Goal: Information Seeking & Learning: Learn about a topic

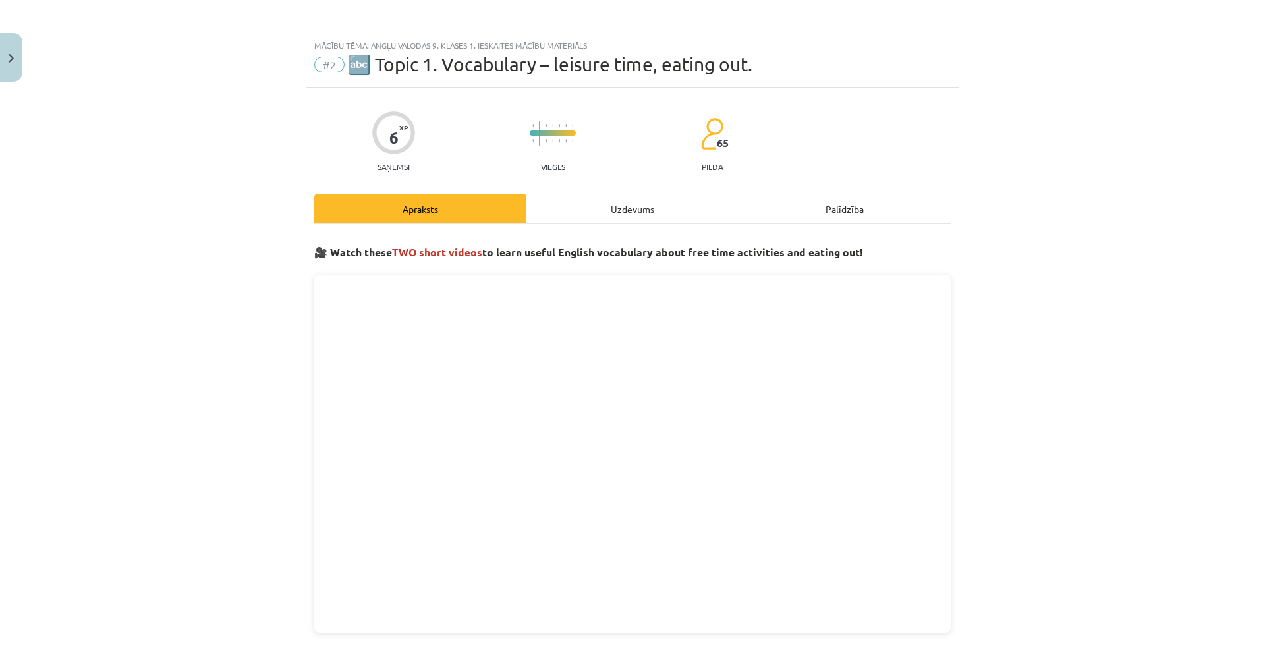
click at [575, 196] on div "Uzdevums" at bounding box center [633, 209] width 212 height 30
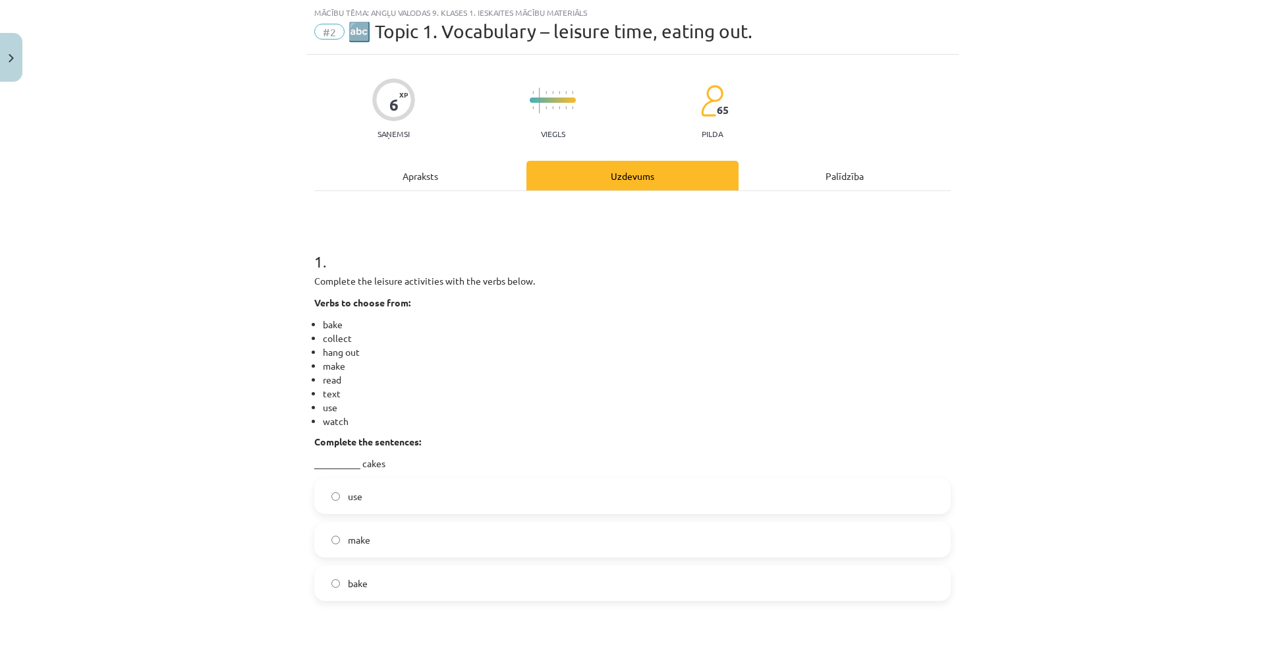
scroll to position [231, 0]
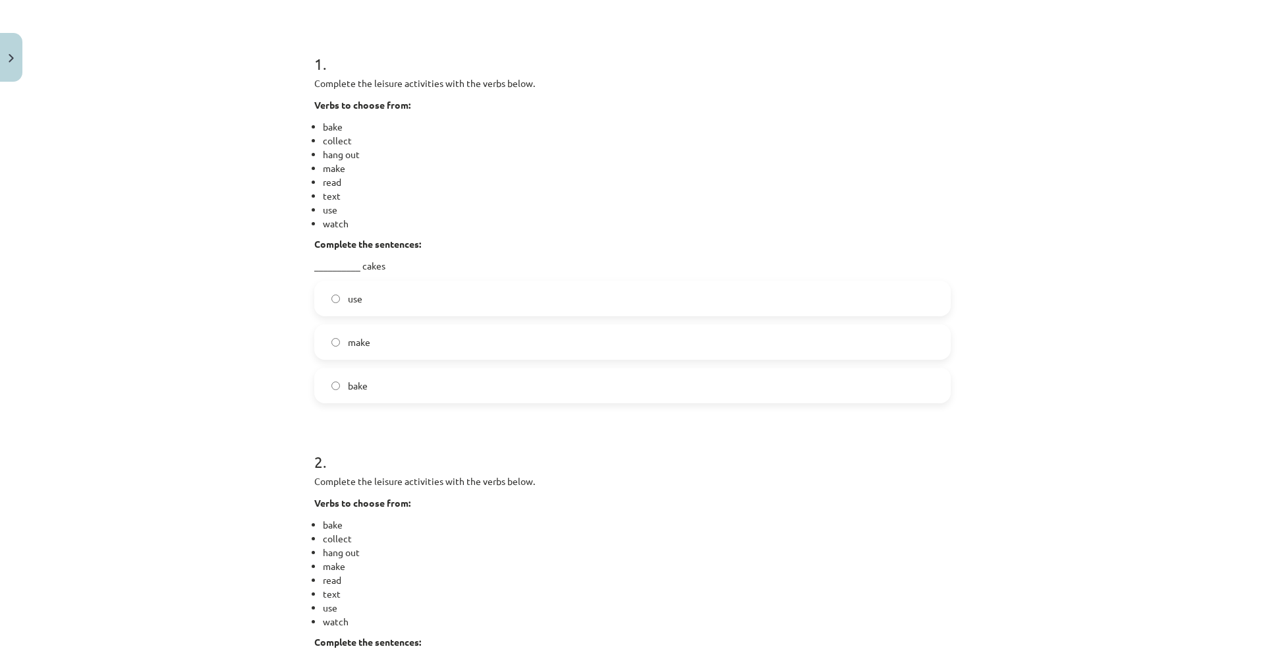
click at [363, 394] on label "bake" at bounding box center [633, 385] width 634 height 33
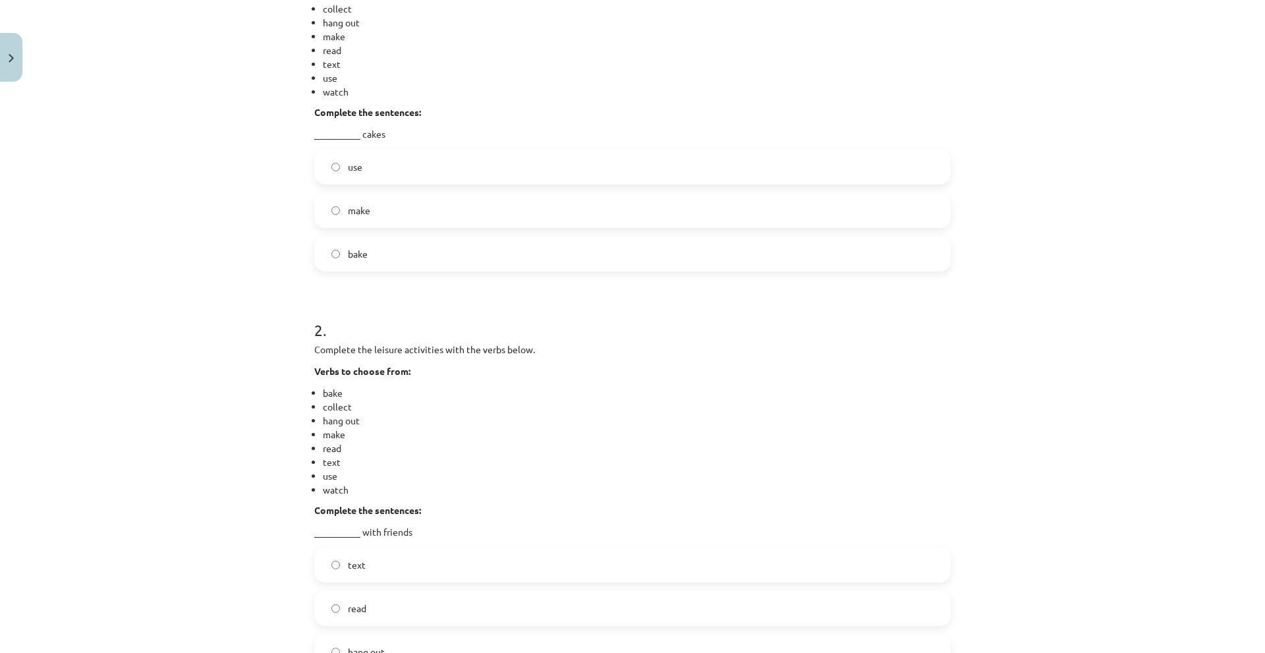
scroll to position [494, 0]
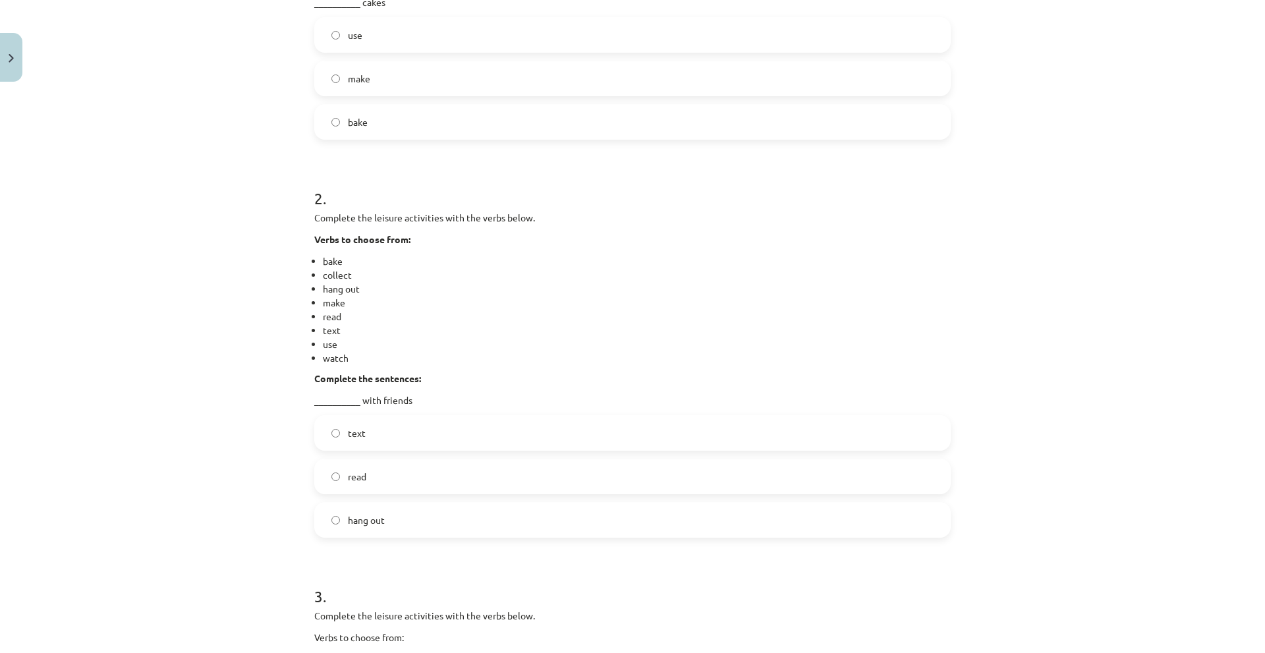
click at [340, 364] on li "watch" at bounding box center [637, 358] width 628 height 14
click at [326, 358] on li "watch" at bounding box center [637, 358] width 628 height 14
click at [315, 317] on ul "bake collect hang out make read text use watch" at bounding box center [632, 309] width 637 height 111
click at [327, 293] on li "hang out" at bounding box center [637, 289] width 628 height 14
click at [323, 260] on li "bake" at bounding box center [637, 261] width 628 height 14
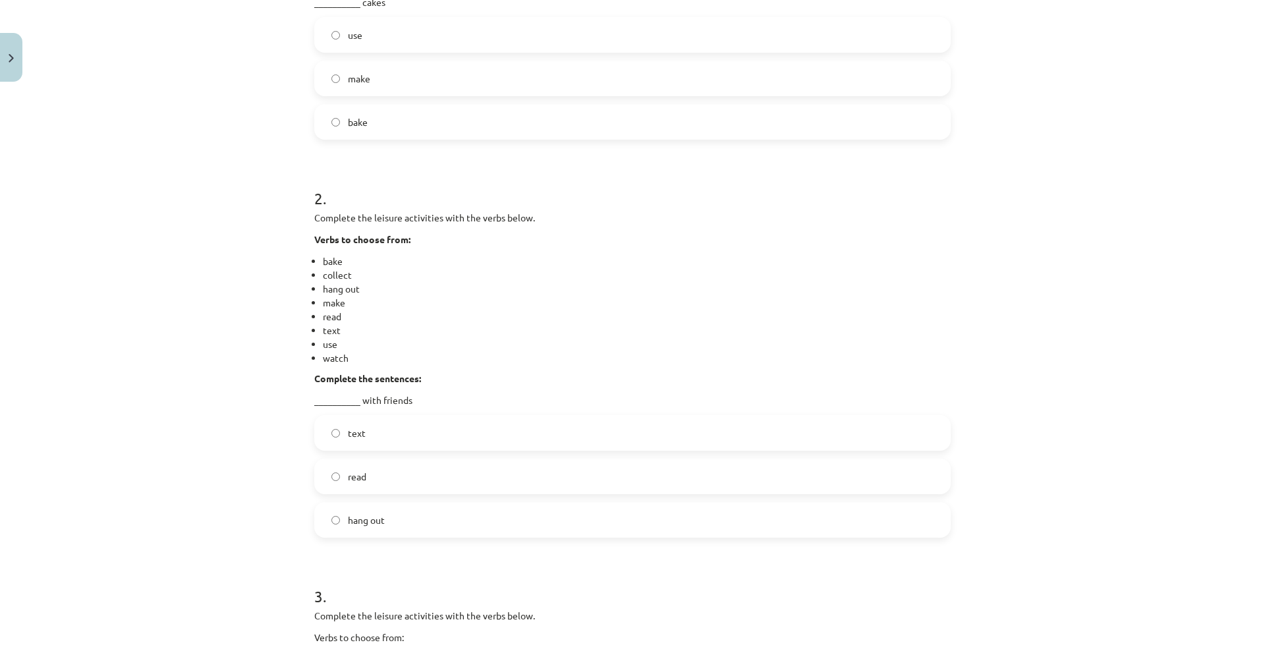
scroll to position [626, 0]
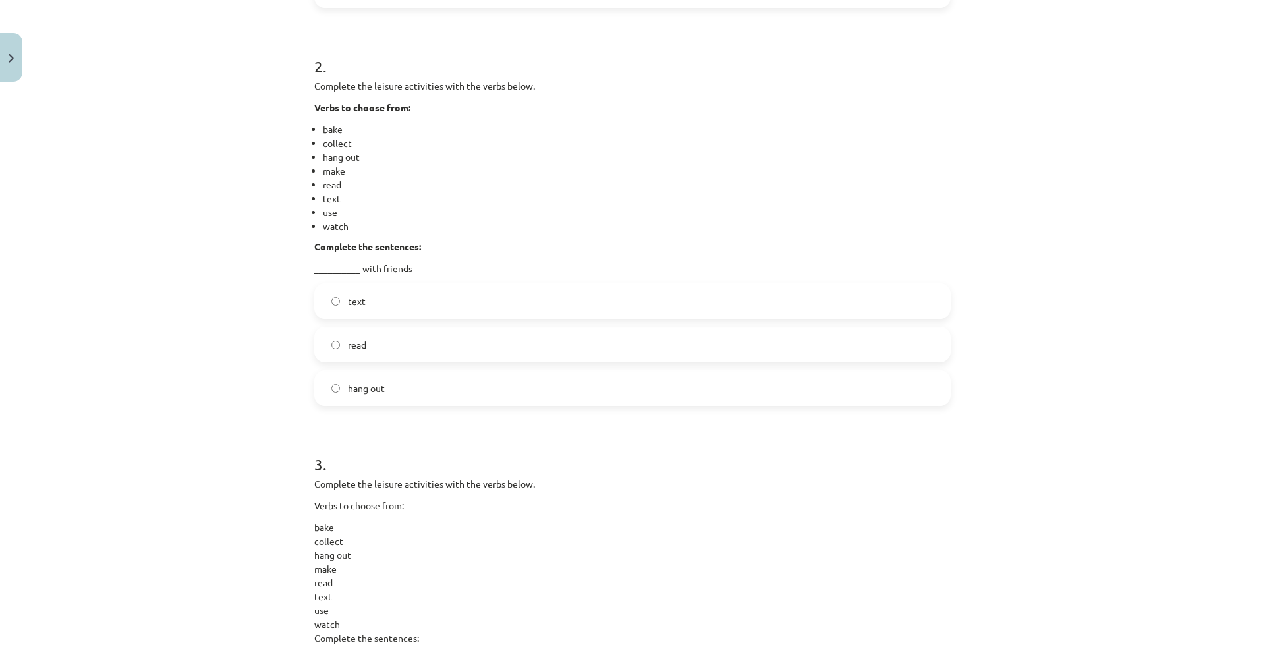
click at [367, 337] on label "read" at bounding box center [633, 344] width 634 height 33
click at [364, 382] on span "hang out" at bounding box center [366, 389] width 37 height 14
click at [362, 310] on label "text" at bounding box center [633, 301] width 634 height 33
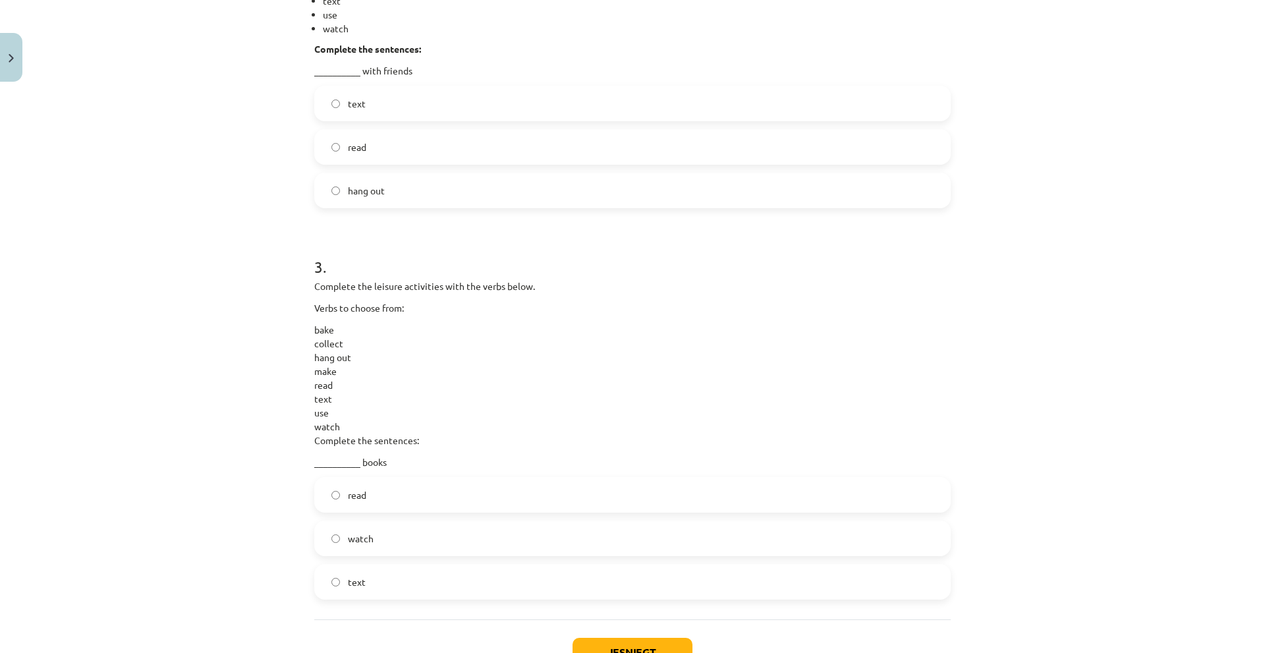
scroll to position [890, 0]
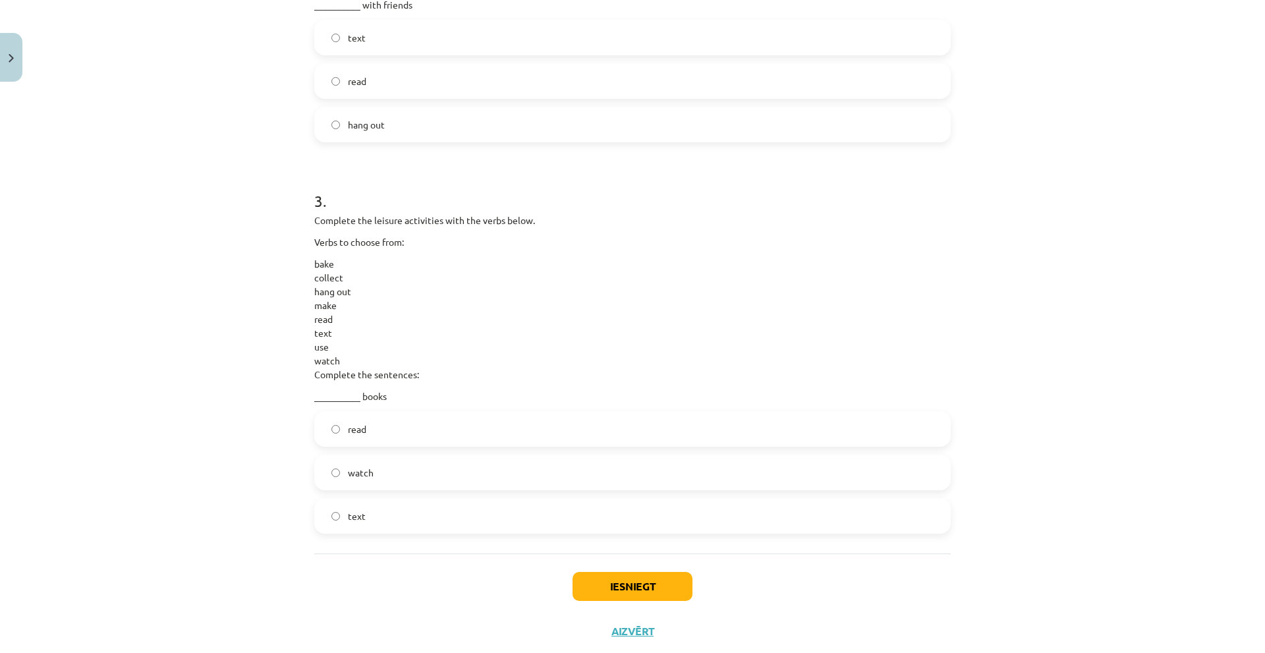
click at [363, 427] on label "read" at bounding box center [633, 429] width 634 height 33
click at [630, 593] on button "Iesniegt" at bounding box center [633, 586] width 120 height 29
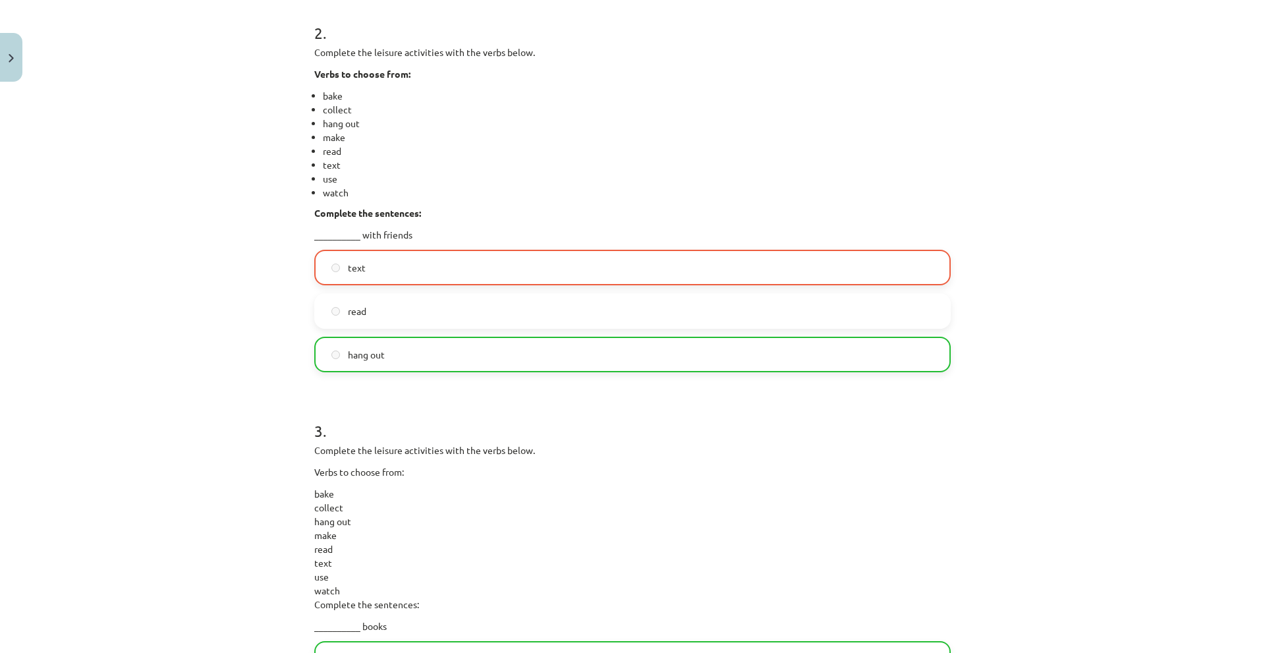
scroll to position [726, 0]
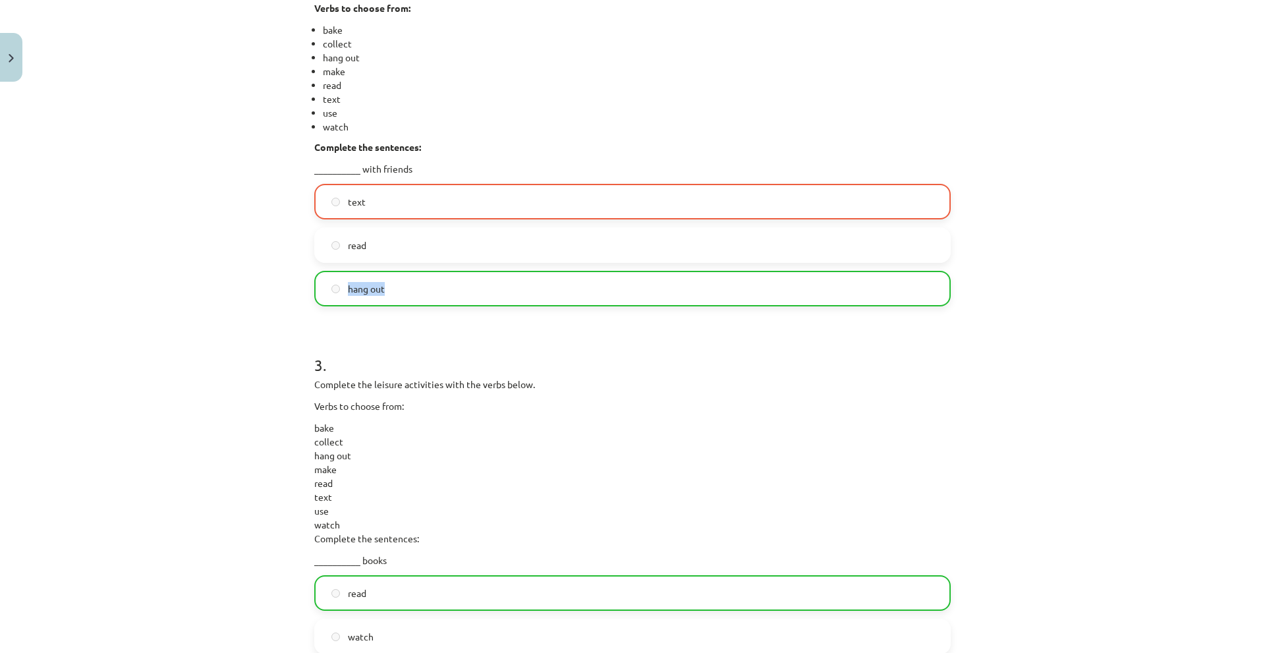
drag, startPoint x: 338, startPoint y: 282, endPoint x: 422, endPoint y: 299, distance: 86.0
click at [422, 299] on label "hang out" at bounding box center [633, 288] width 634 height 33
copy label "hang out"
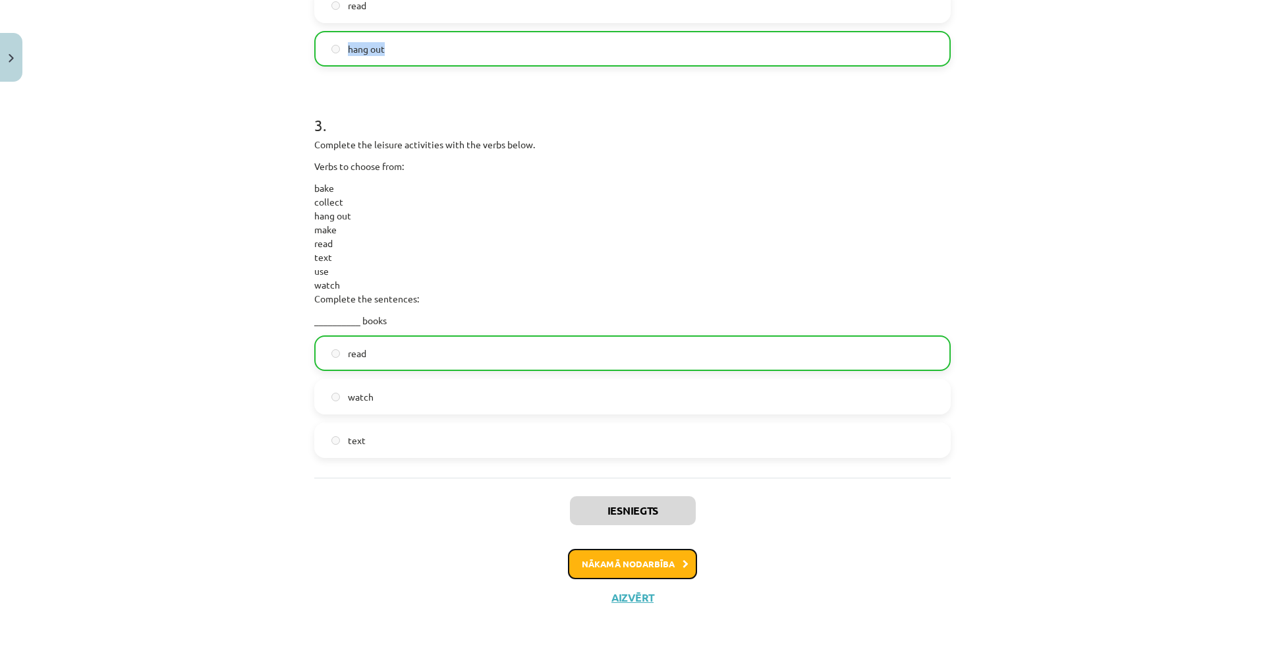
click at [637, 562] on button "Nākamā nodarbība" at bounding box center [632, 564] width 129 height 30
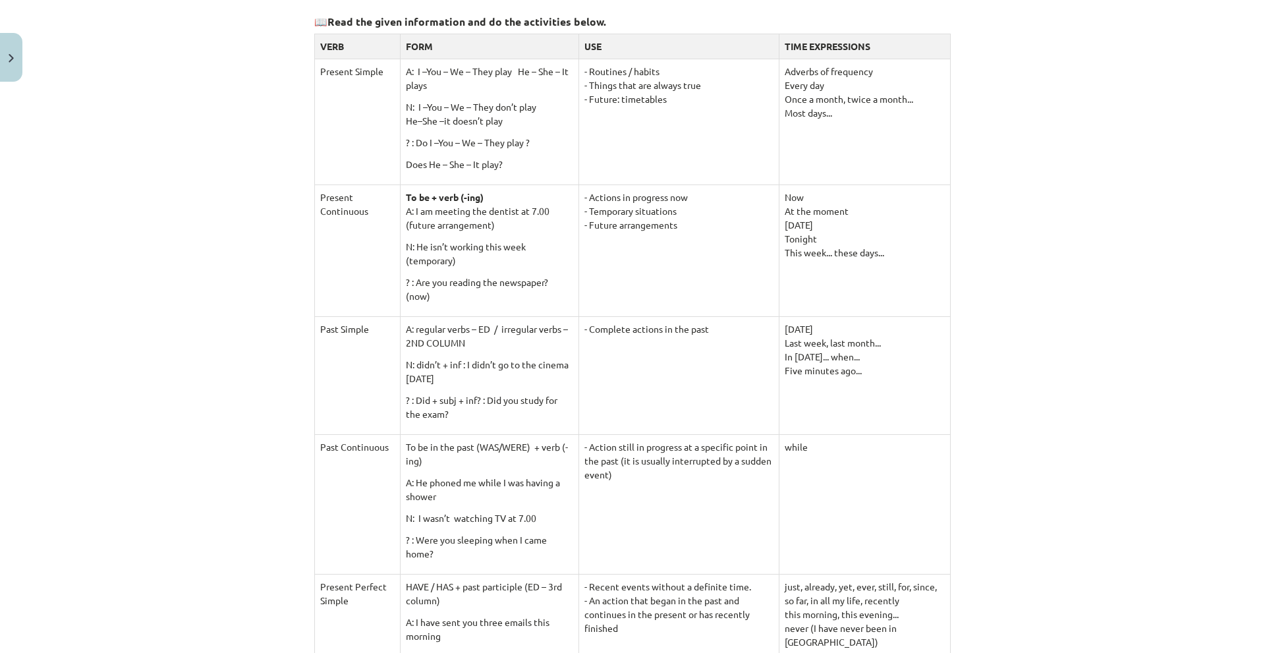
scroll to position [0, 0]
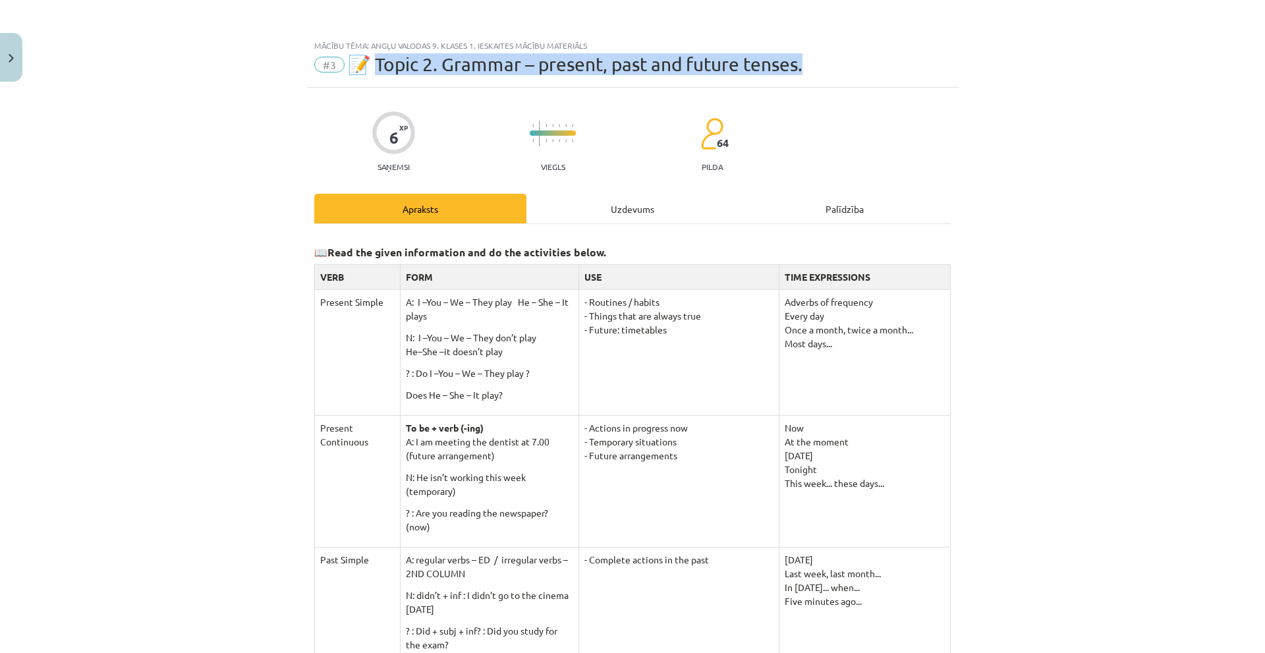
drag, startPoint x: 372, startPoint y: 59, endPoint x: 834, endPoint y: 69, distance: 462.8
click at [834, 69] on div "#3 📝 Topic 2. Grammar – present, past and future tenses." at bounding box center [632, 64] width 637 height 21
copy span "opic 2. Grammar – present, past and future tenses."
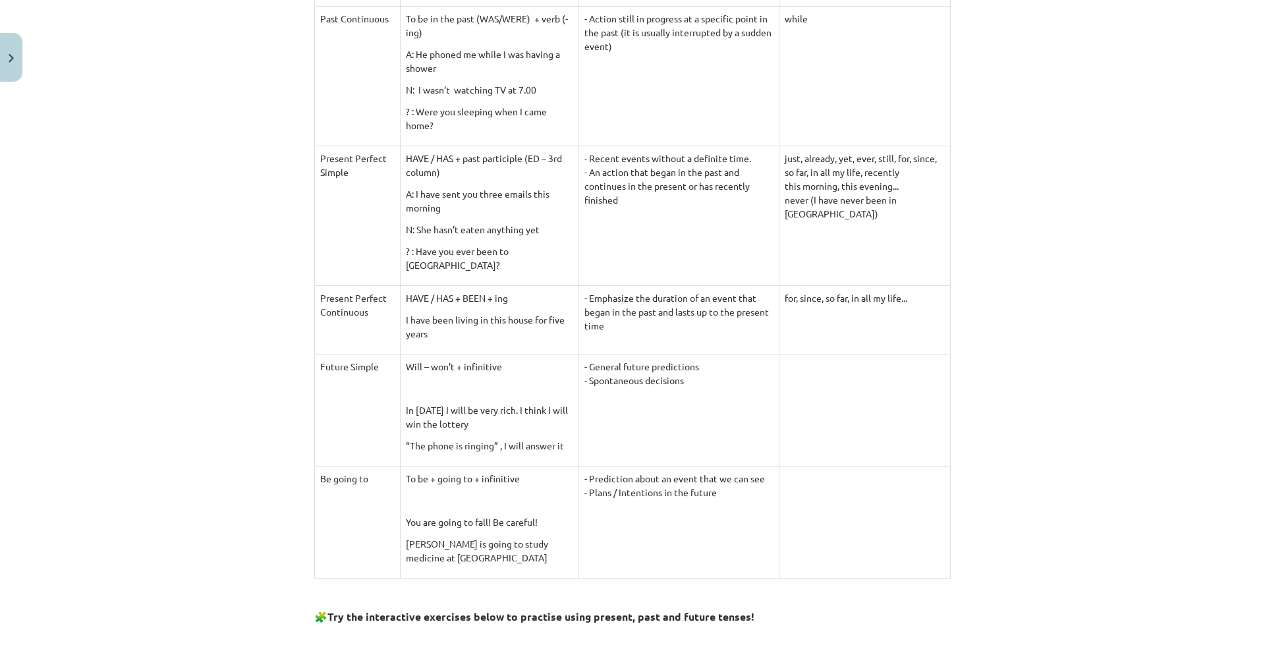
scroll to position [857, 0]
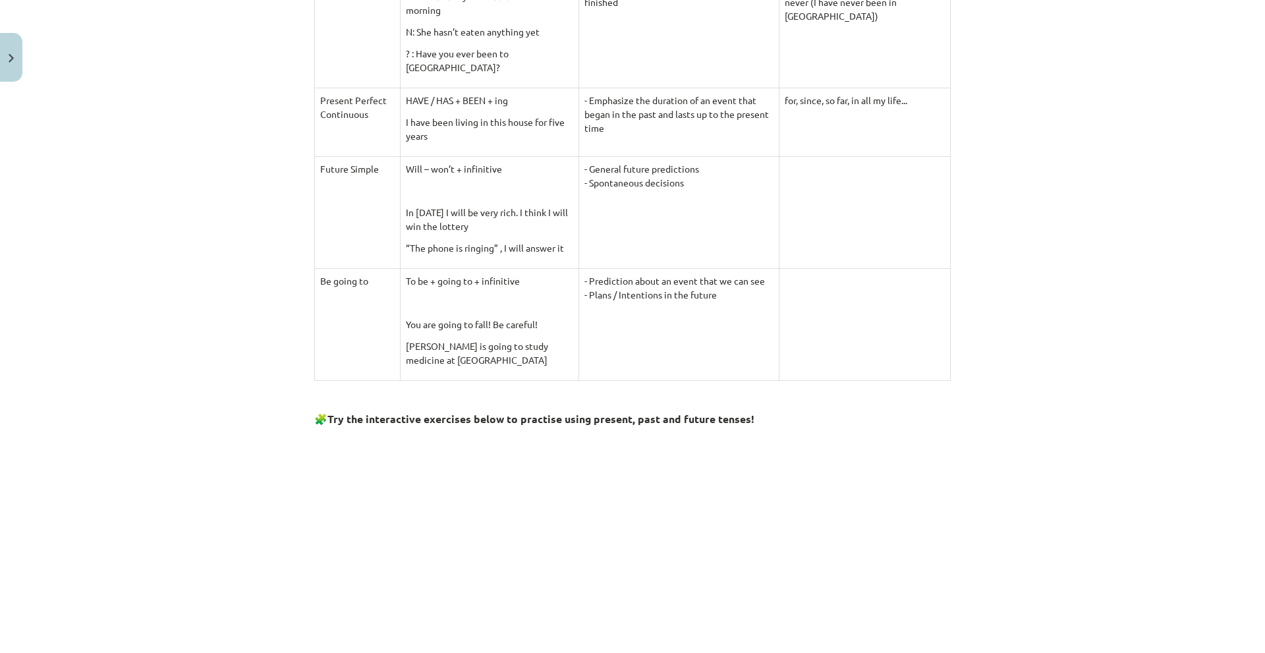
drag, startPoint x: 326, startPoint y: 253, endPoint x: 1014, endPoint y: 370, distance: 697.3
click at [1014, 370] on div "Mācību tēma: Angļu valodas 9. klases 1. ieskaites mācību materiāls #3 📝 Topic 2…" at bounding box center [632, 326] width 1265 height 653
copy div "Read the given information and do the activities below."
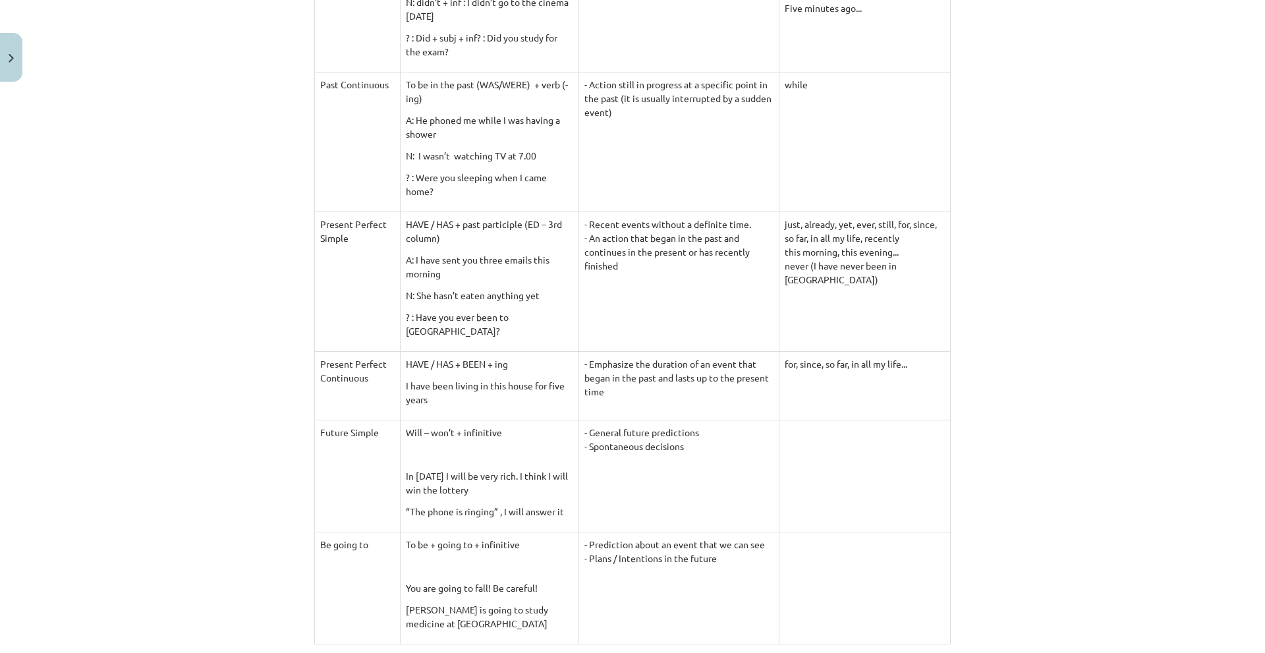
scroll to position [527, 0]
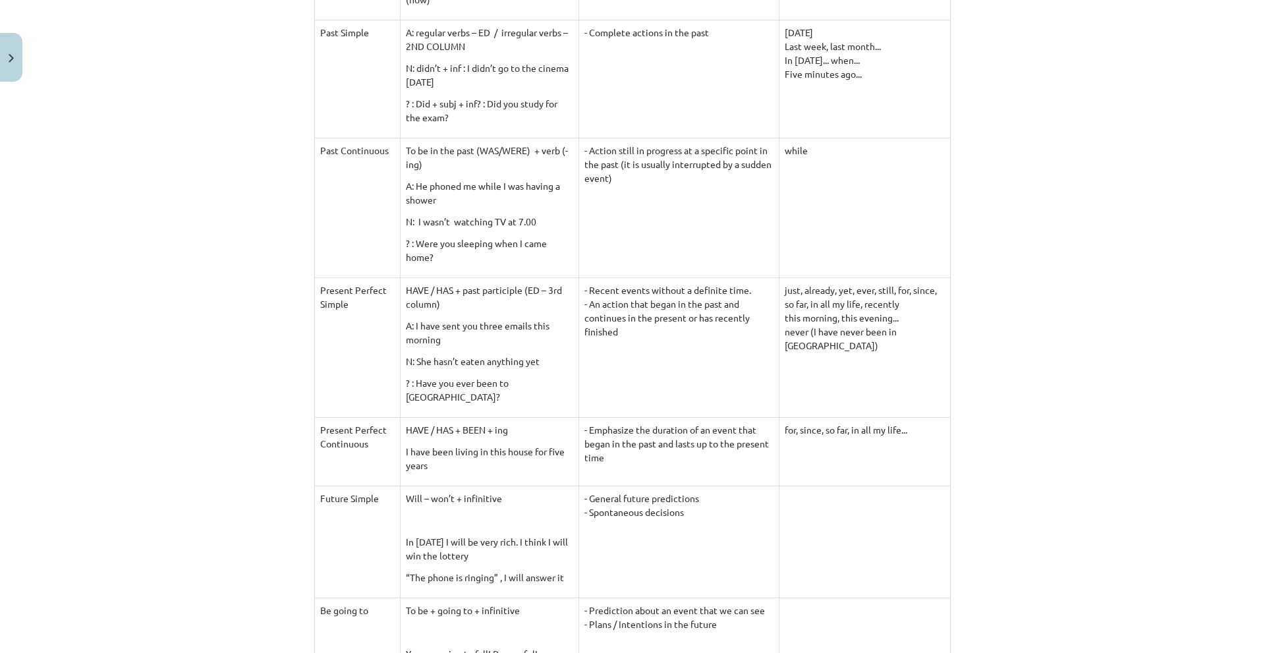
copy div "Read the given information and do the activities below."
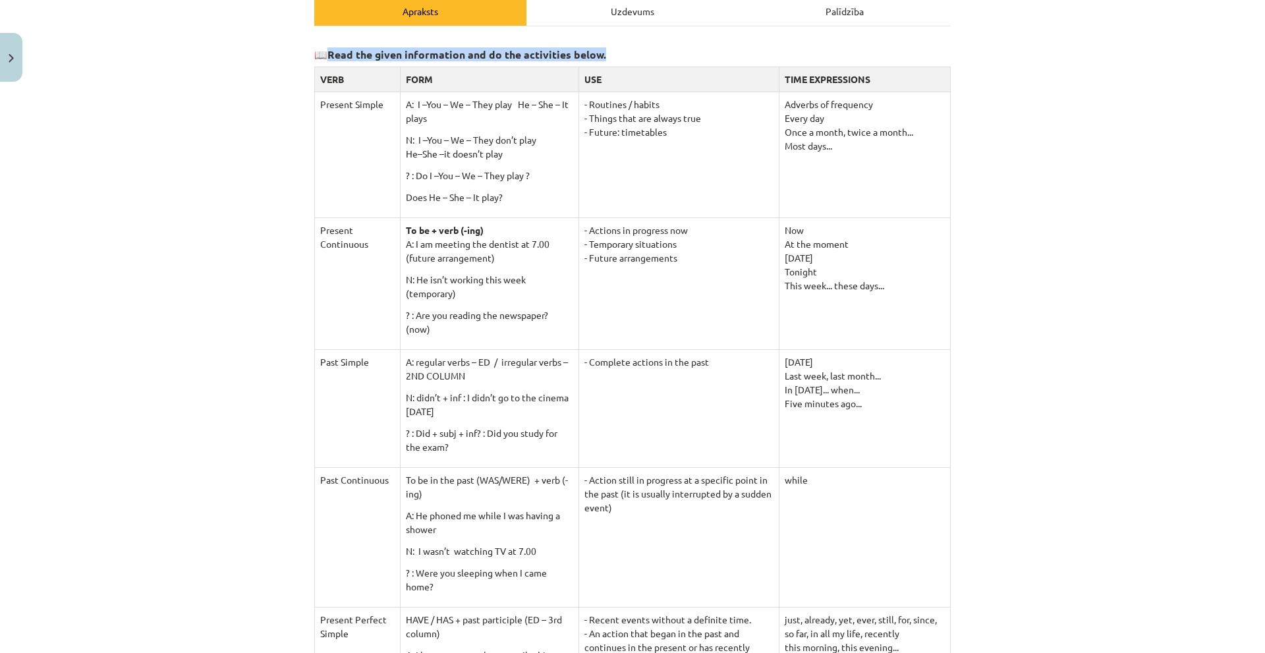
scroll to position [0, 0]
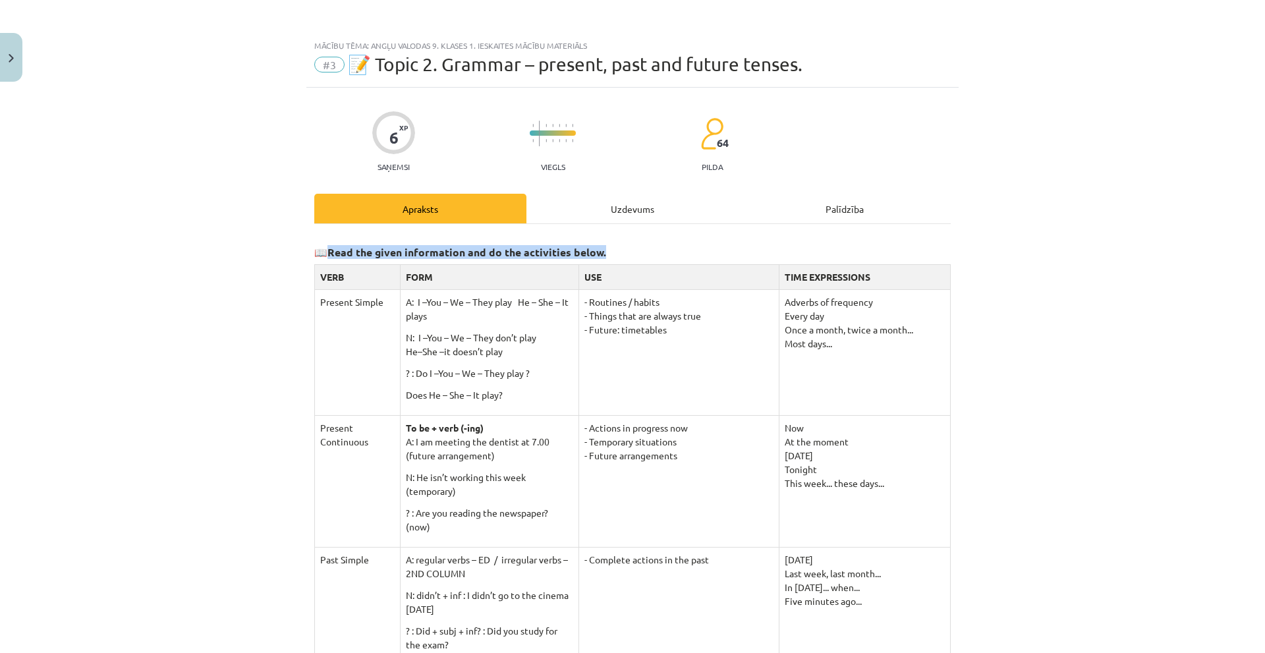
copy div "Read the given information and do the activities below."
click at [214, 328] on div "Mācību tēma: Angļu valodas 9. klases 1. ieskaites mācību materiāls #3 📝 Topic 2…" at bounding box center [632, 326] width 1265 height 653
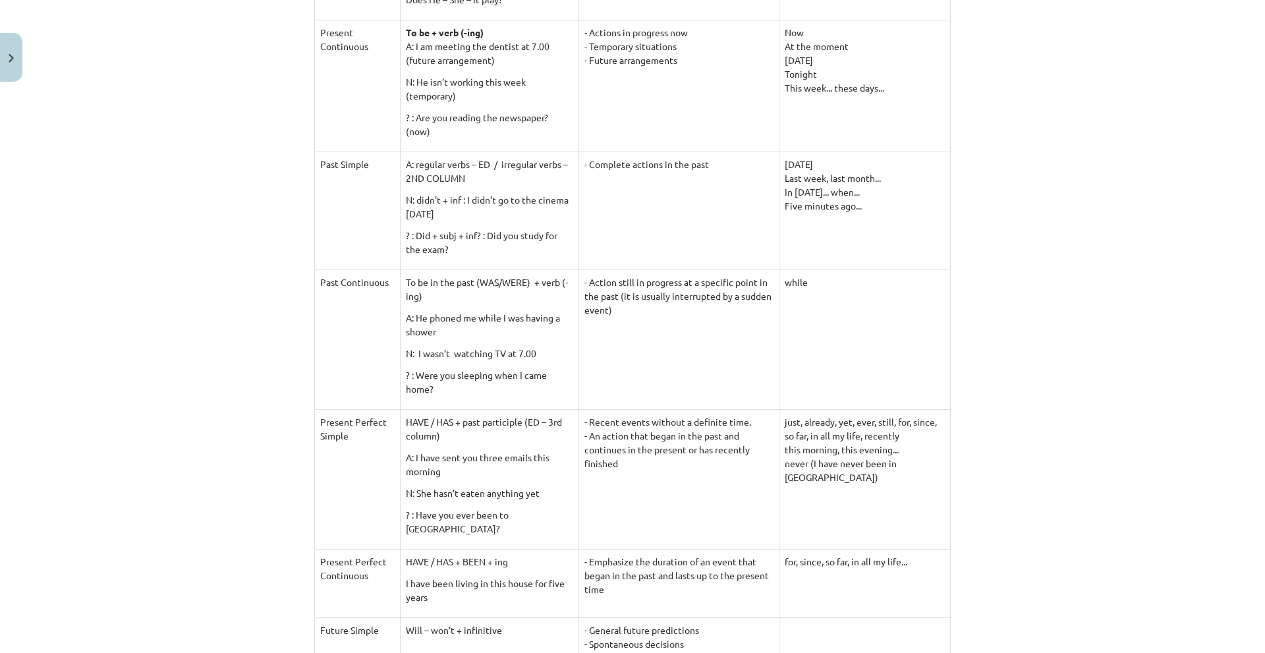
scroll to position [132, 0]
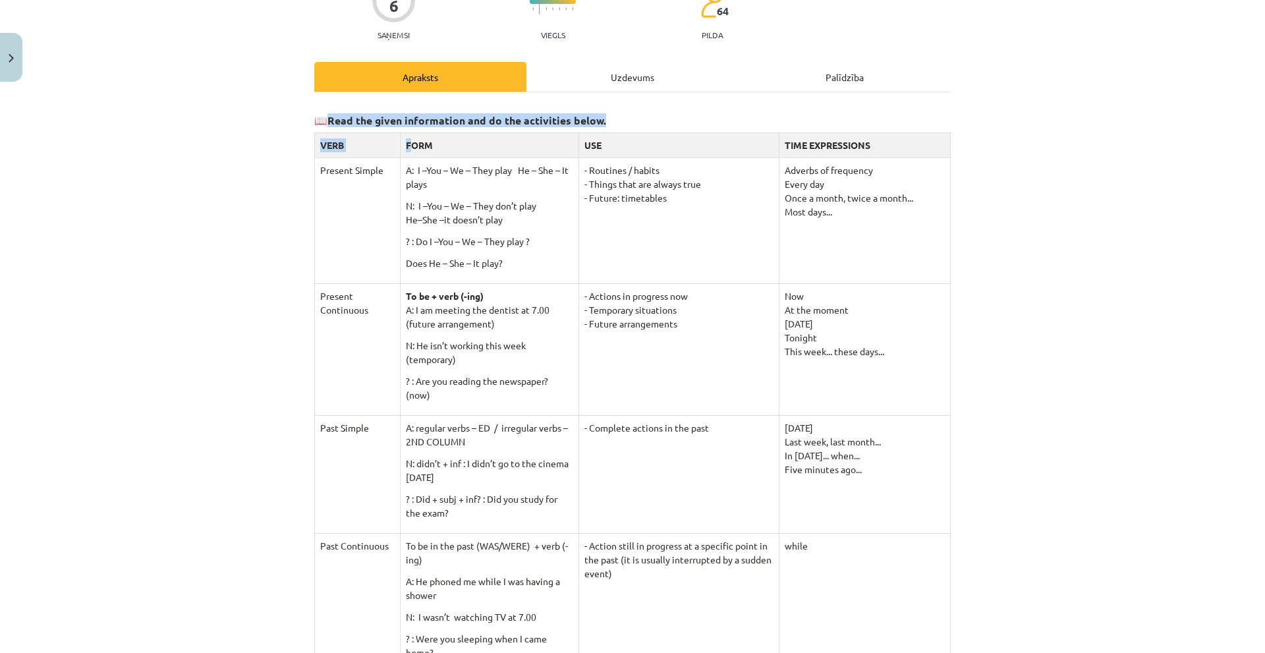
drag, startPoint x: 326, startPoint y: 122, endPoint x: 413, endPoint y: 150, distance: 90.9
click at [411, 151] on th "FORM" at bounding box center [489, 144] width 179 height 25
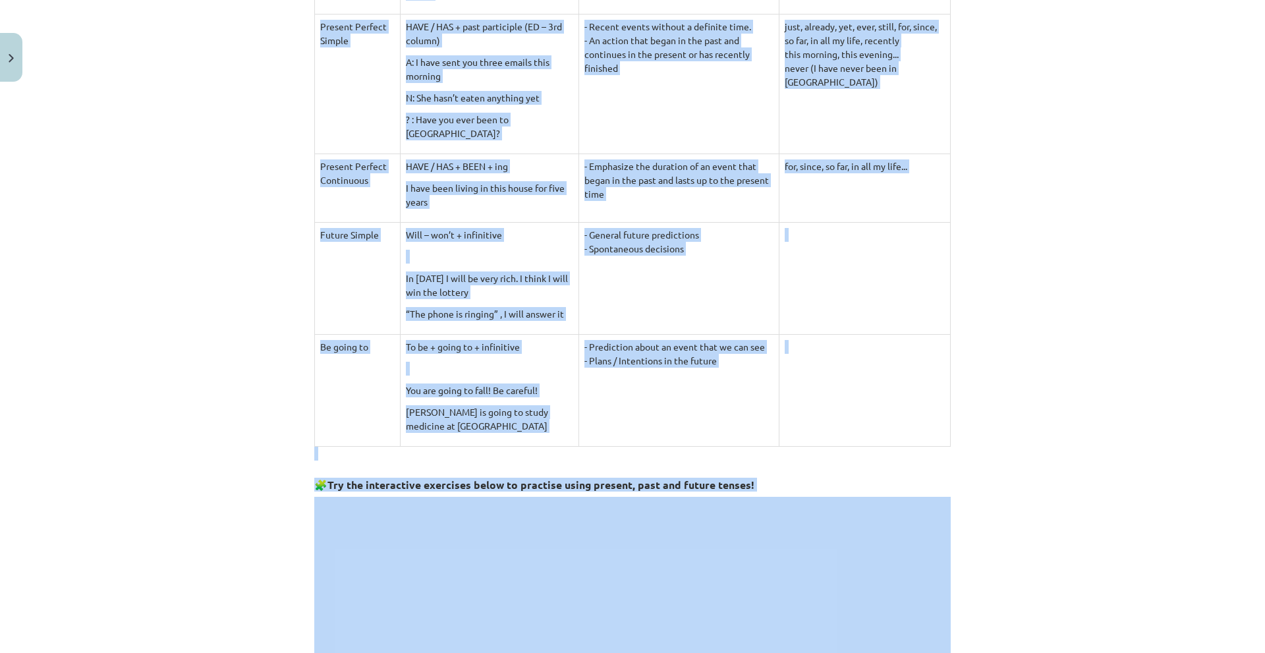
scroll to position [923, 0]
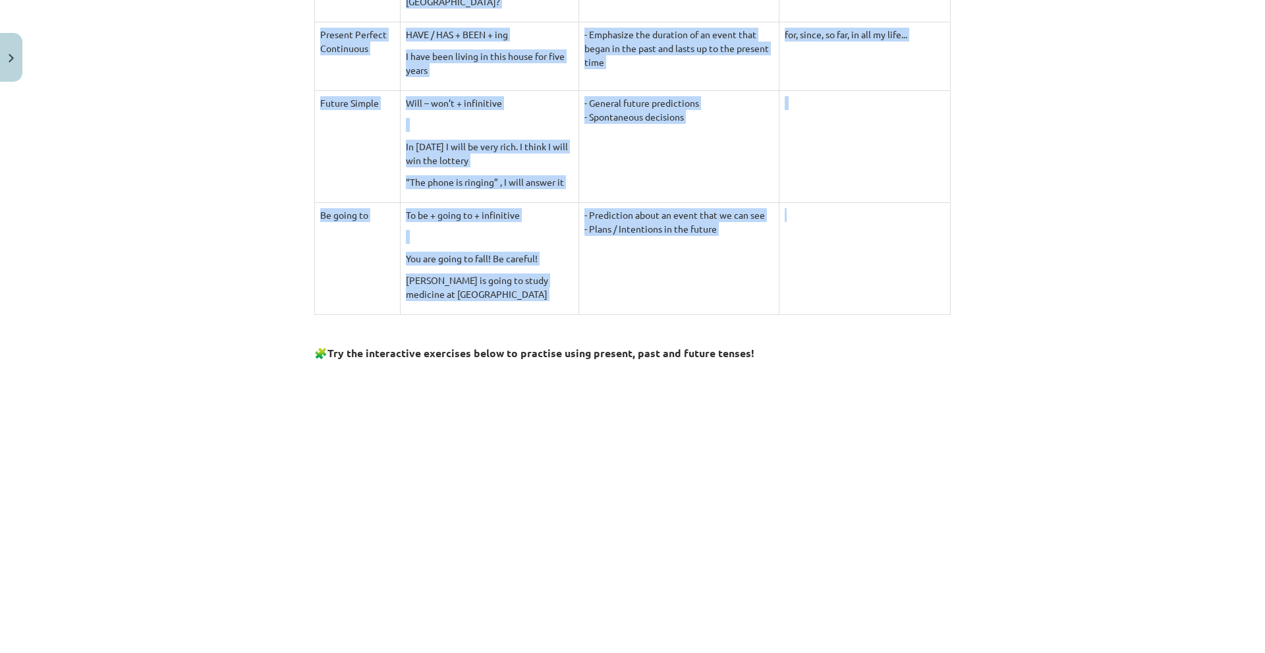
drag, startPoint x: 316, startPoint y: 144, endPoint x: 909, endPoint y: 267, distance: 605.9
copy tbody "LORE IPSU DOL SITA CONSECTETUR Adipisc Elitse D: E –Tem – In – Utla etdo Ma – A…"
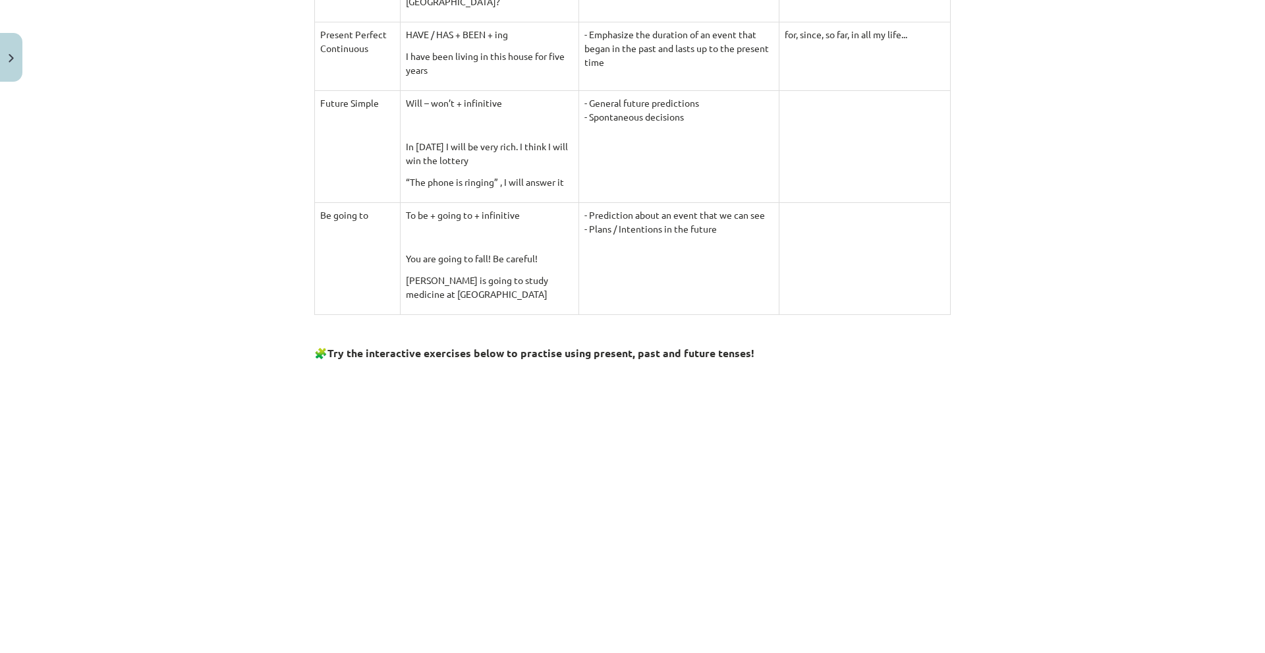
click at [160, 301] on div "Mācību tēma: Angļu valodas 9. klases 1. ieskaites mācību materiāls #3 📝 Topic 2…" at bounding box center [632, 326] width 1265 height 653
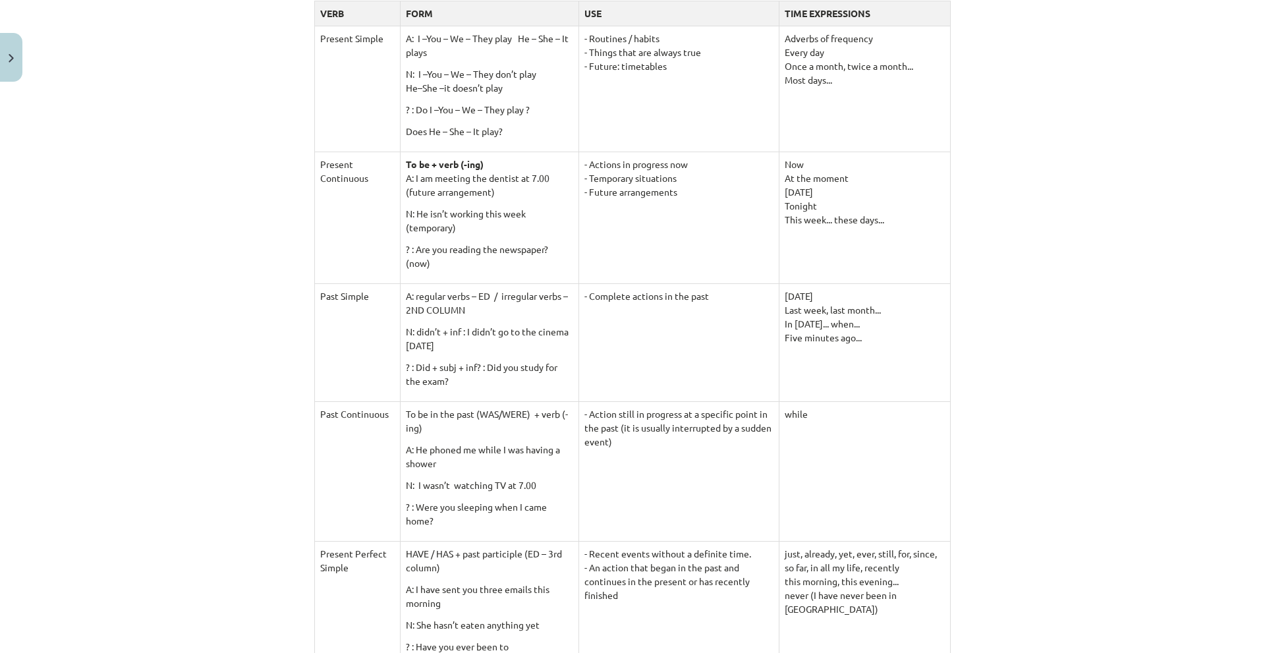
scroll to position [0, 0]
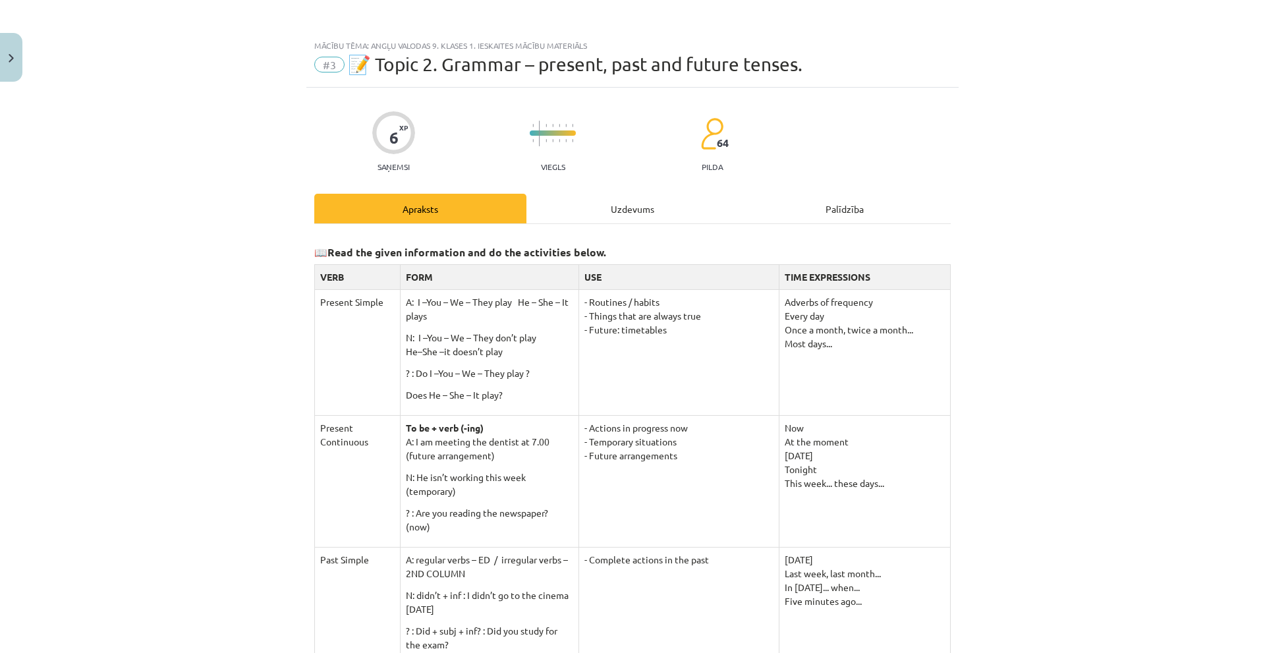
drag, startPoint x: 338, startPoint y: 277, endPoint x: 917, endPoint y: 404, distance: 592.4
copy tbody "VERB FORM USE TIME EXPRESSIONS Present Simple A: I –You – We – They play He – S…"
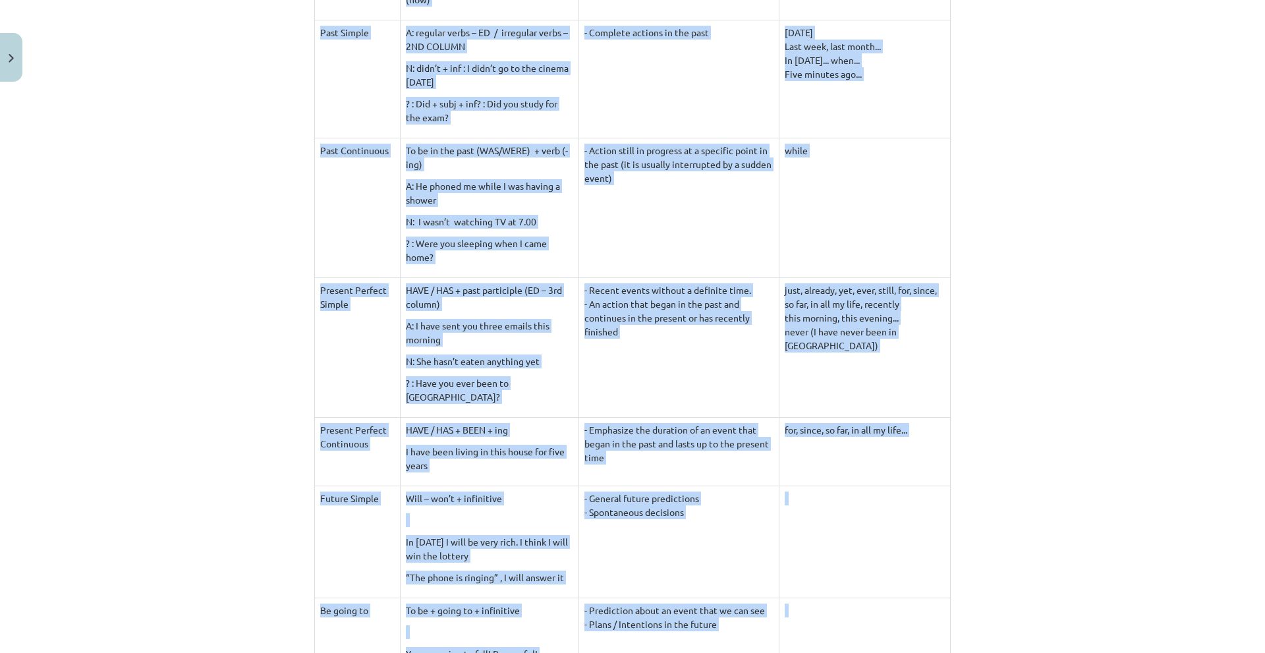
scroll to position [857, 0]
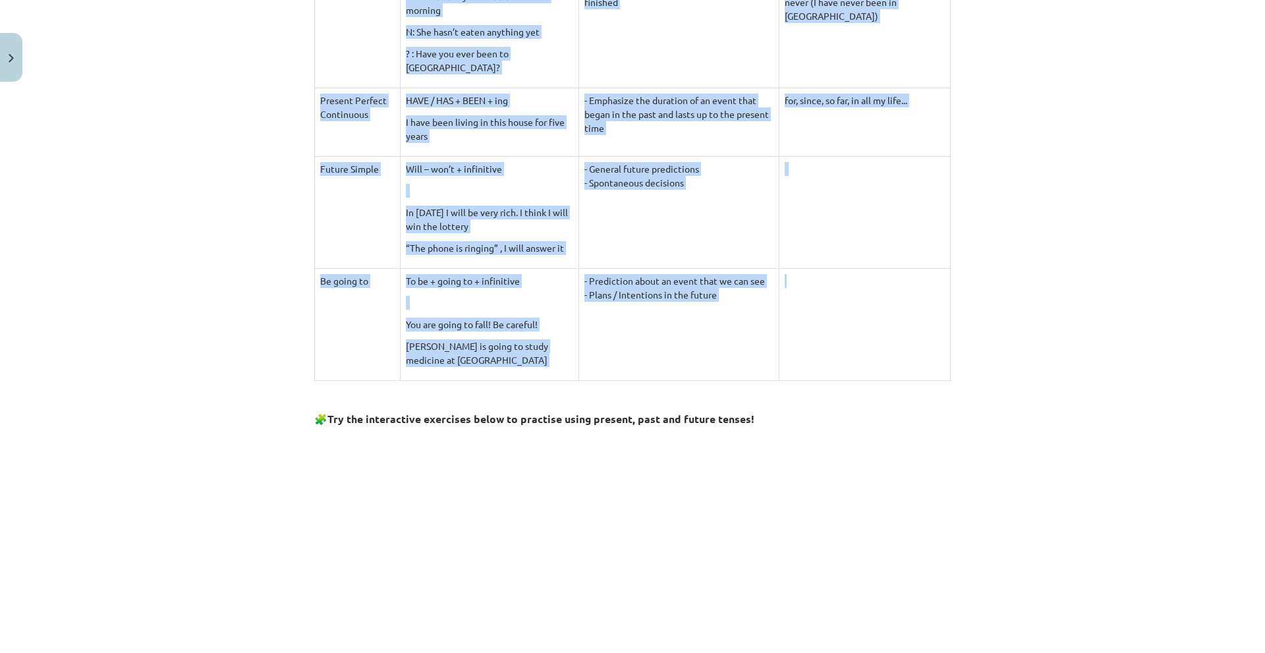
drag, startPoint x: 315, startPoint y: 427, endPoint x: 836, endPoint y: 352, distance: 526.1
copy tbody "Loremip Dolorsitam Co ad + elit (-sed) D: E te incidid utl etdolor ma 3.03 (ali…"
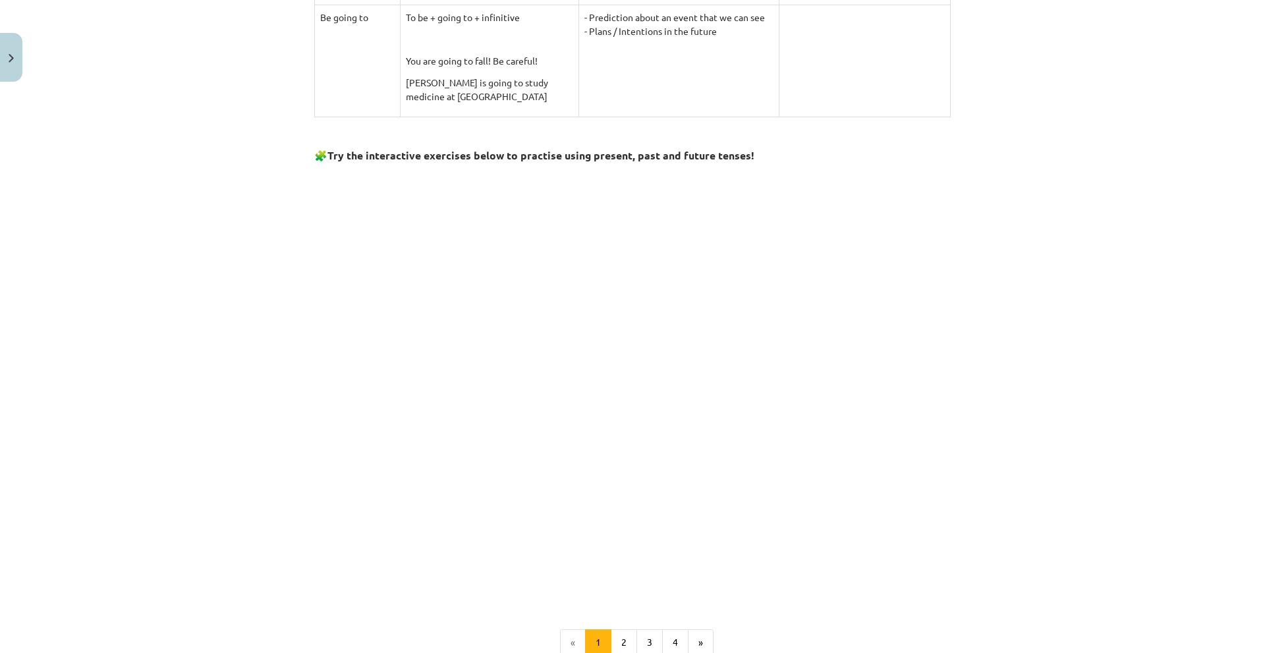
click at [132, 214] on div "Mācību tēma: Angļu valodas 9. klases 1. ieskaites mācību materiāls #3 📝 Topic 2…" at bounding box center [632, 326] width 1265 height 653
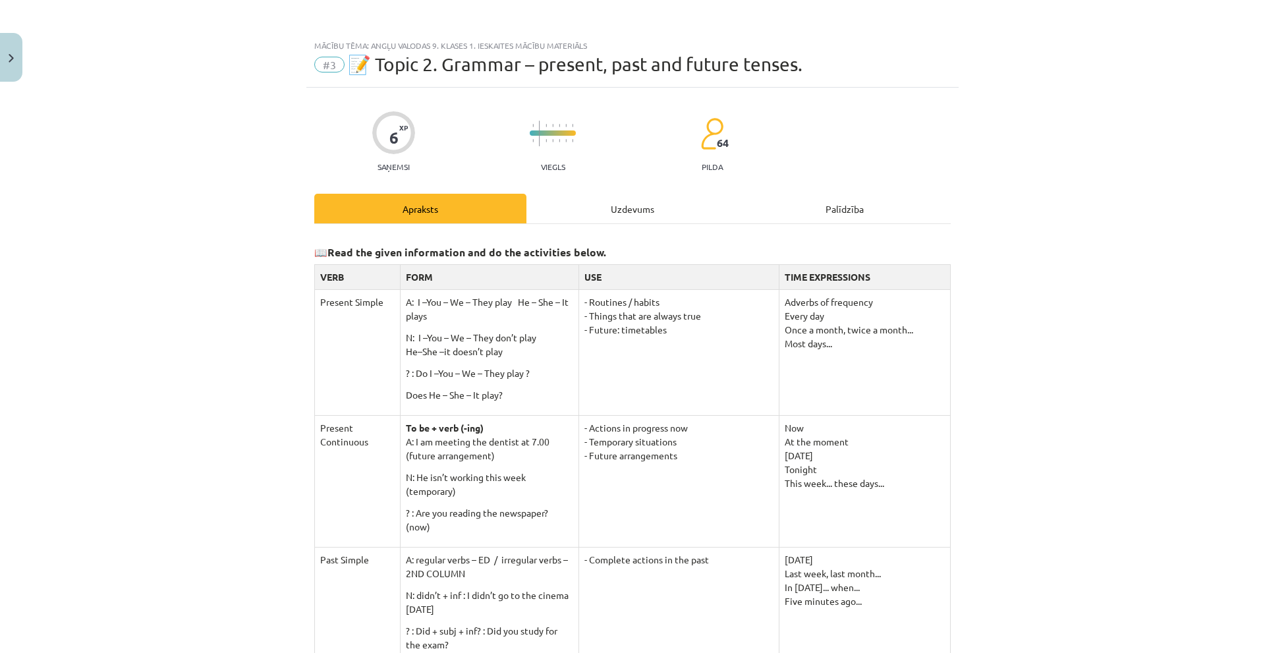
scroll to position [132, 0]
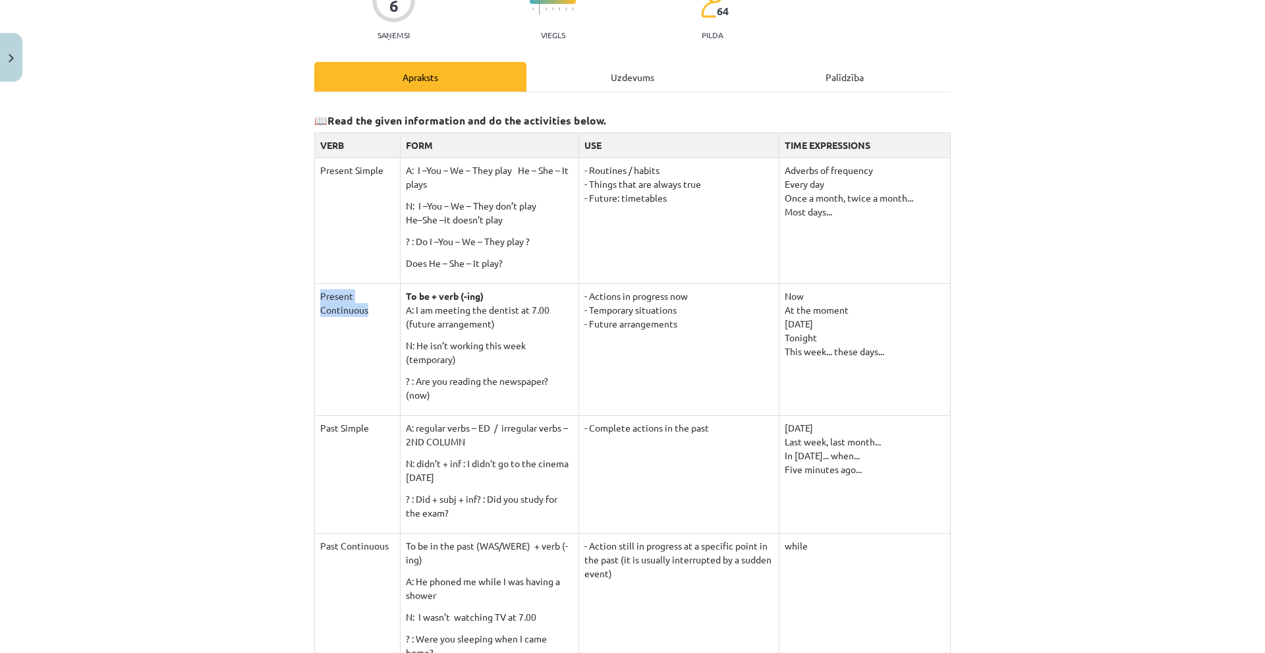
drag, startPoint x: 312, startPoint y: 294, endPoint x: 371, endPoint y: 317, distance: 63.6
click at [371, 317] on td "Present Continuous" at bounding box center [358, 349] width 86 height 132
drag, startPoint x: 563, startPoint y: 293, endPoint x: 678, endPoint y: 339, distance: 124.2
click at [678, 339] on td "- Actions in progress now - Temporary situations - Future arrangements" at bounding box center [679, 349] width 200 height 132
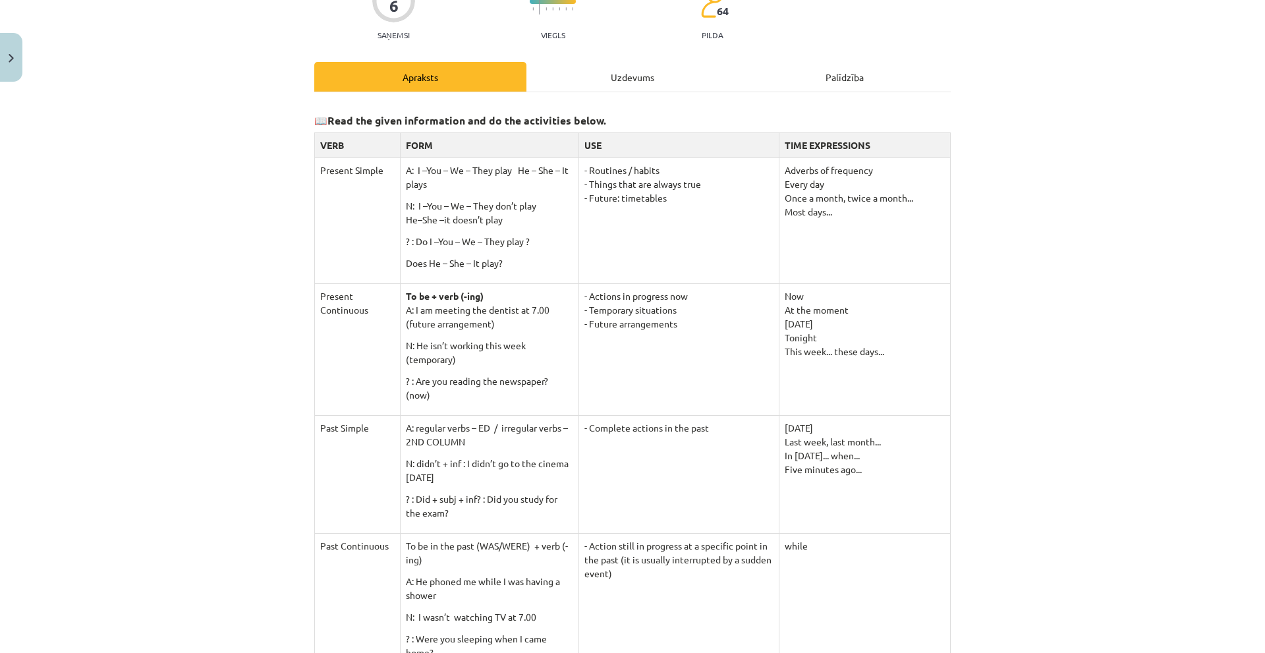
copy td "Actions in progress now - Temporary situations - Future arrangements"
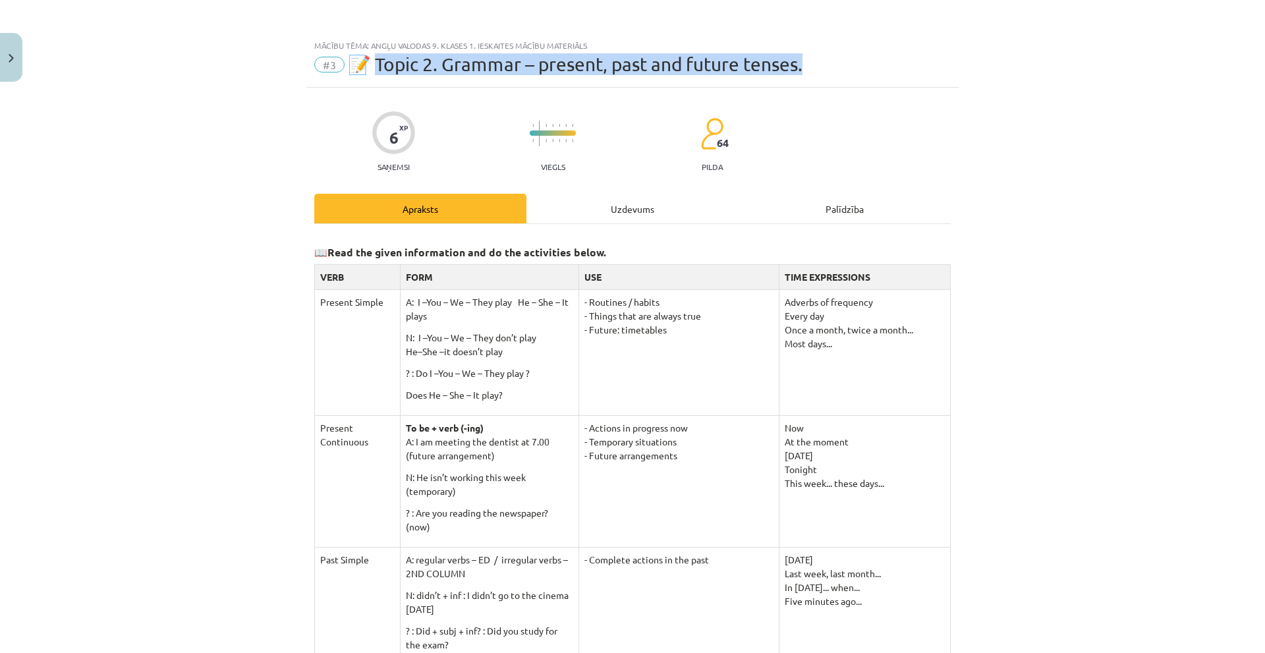
drag, startPoint x: 376, startPoint y: 66, endPoint x: 838, endPoint y: 60, distance: 461.4
click at [838, 60] on div "#3 📝 Topic 2. Grammar – present, past and future tenses." at bounding box center [632, 64] width 637 height 21
copy span "opic 2. Grammar – present, past and future tenses."
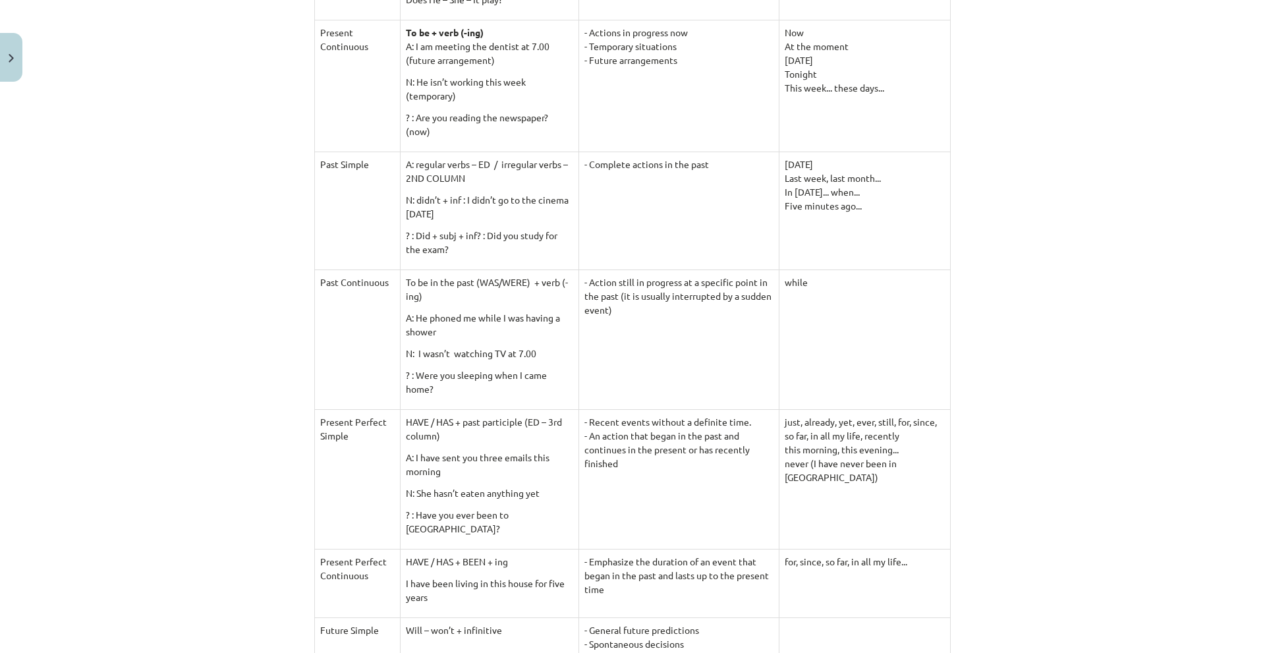
scroll to position [527, 0]
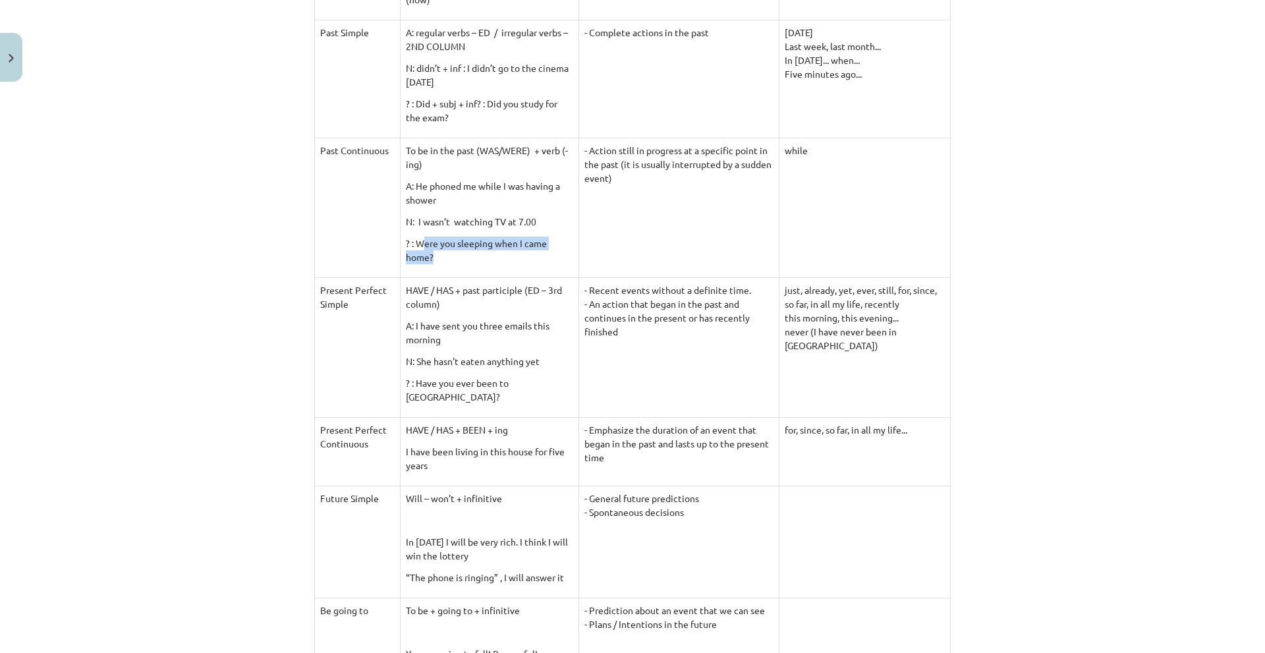
drag, startPoint x: 421, startPoint y: 241, endPoint x: 475, endPoint y: 256, distance: 55.5
click at [475, 256] on p "? : Were you sleeping when I came home?" at bounding box center [489, 251] width 167 height 28
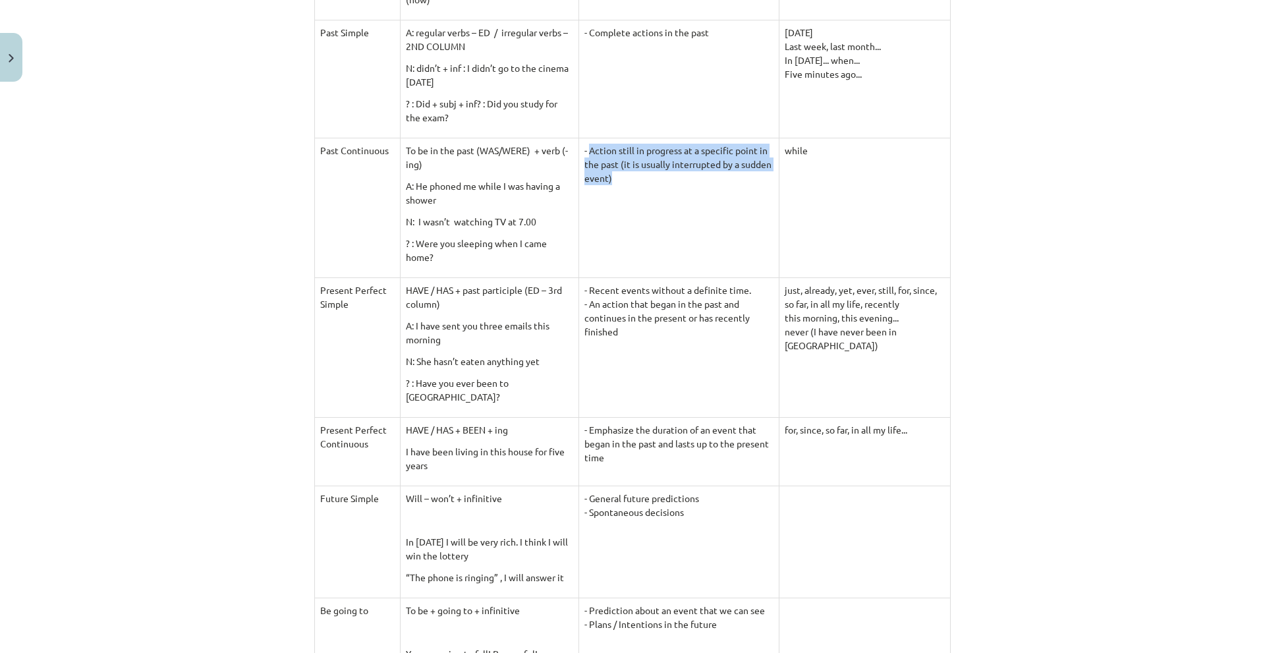
drag, startPoint x: 562, startPoint y: 151, endPoint x: 763, endPoint y: 175, distance: 202.5
click at [763, 175] on td "- Action still in progress at a specific point in the past (it is usually inter…" at bounding box center [679, 208] width 200 height 140
click at [741, 147] on td "- Action still in progress at a specific point in the past (it is usually inter…" at bounding box center [679, 208] width 200 height 140
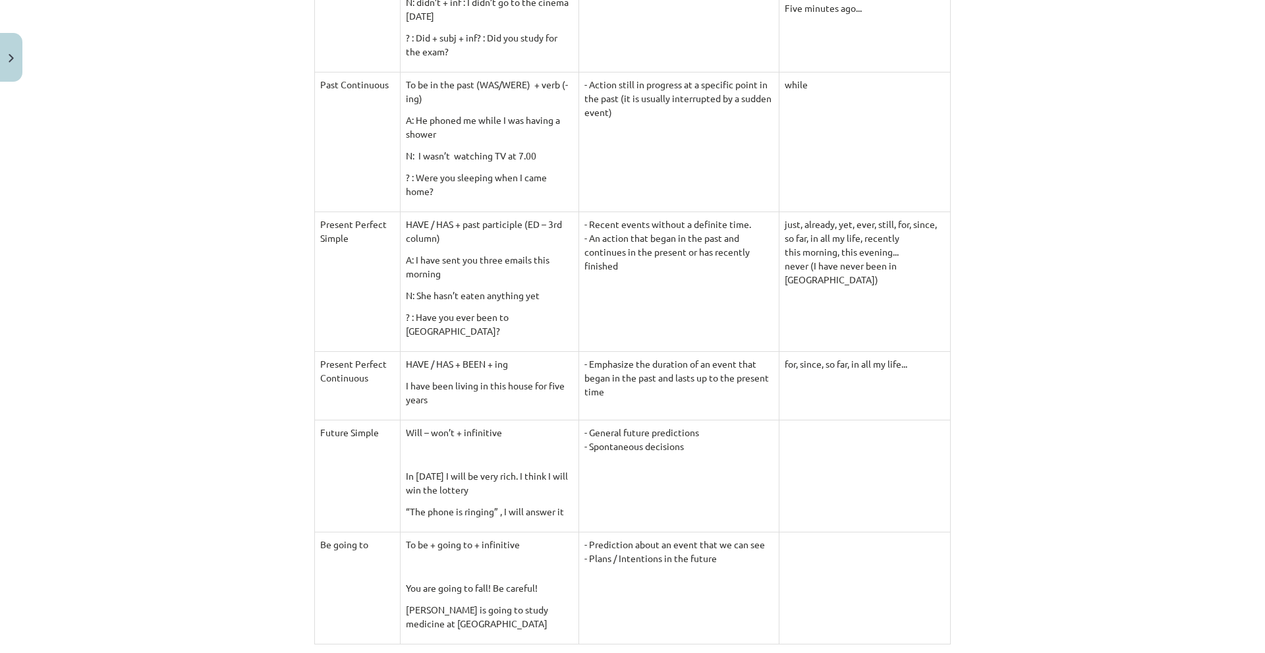
scroll to position [659, 0]
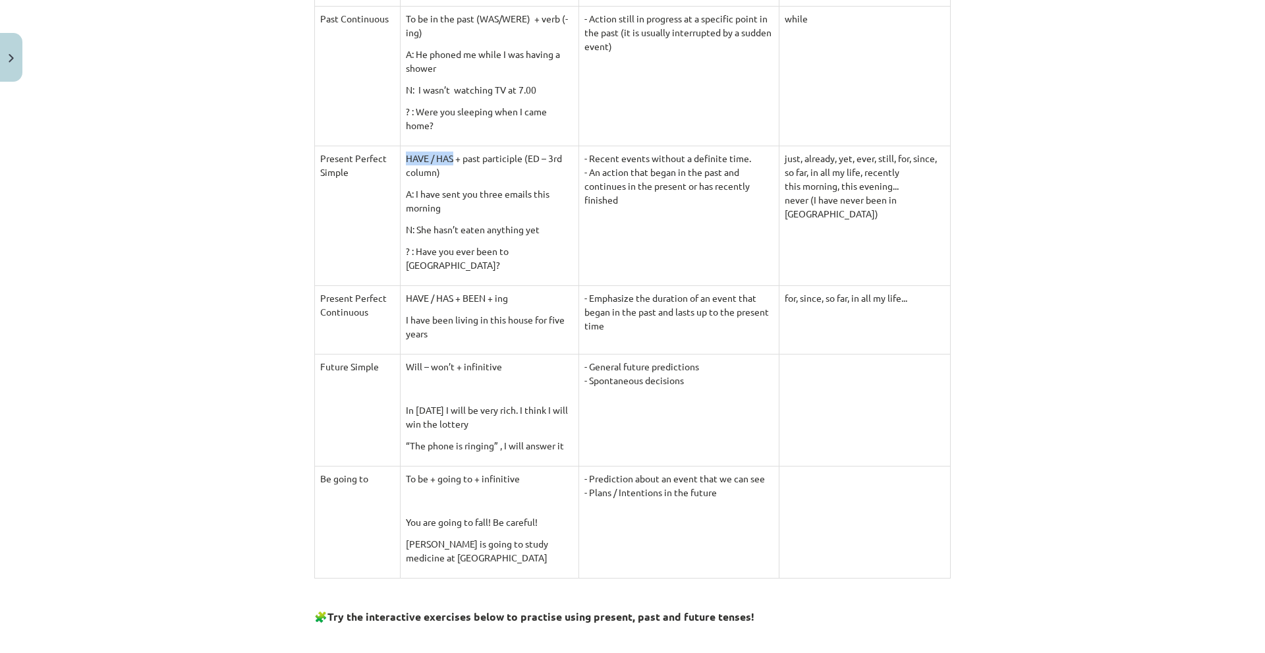
drag, startPoint x: 409, startPoint y: 155, endPoint x: 453, endPoint y: 157, distance: 44.9
click at [453, 157] on p "HAVE / HAS + past participle (ED – 3rd column)" at bounding box center [489, 166] width 167 height 28
drag, startPoint x: 473, startPoint y: 157, endPoint x: 527, endPoint y: 158, distance: 54.1
click at [527, 158] on p "HAVE / HAS + past participle (ED – 3rd column)" at bounding box center [489, 166] width 167 height 28
drag, startPoint x: 406, startPoint y: 178, endPoint x: 457, endPoint y: 173, distance: 51.6
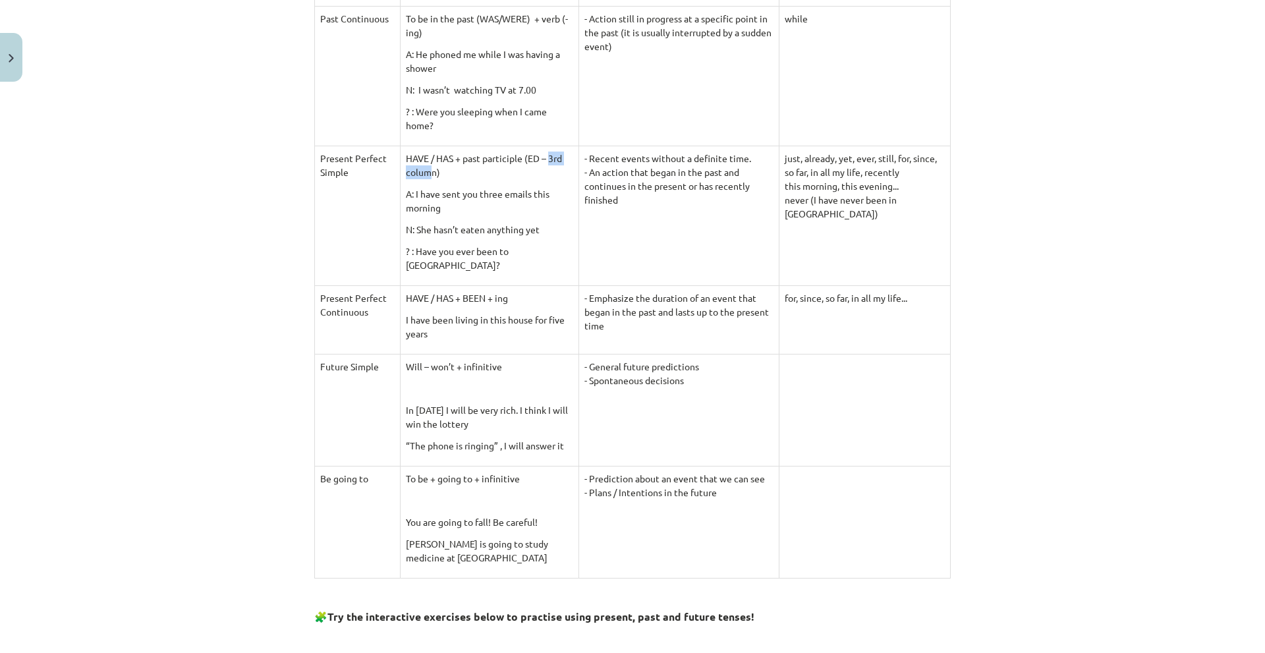
click at [449, 171] on p "HAVE / HAS + past participle (ED – 3rd column)" at bounding box center [489, 166] width 167 height 28
click at [459, 172] on p "HAVE / HAS + past participle (ED – 3rd column)" at bounding box center [489, 166] width 167 height 28
click at [357, 169] on td "Present Perfect Simple" at bounding box center [358, 216] width 86 height 140
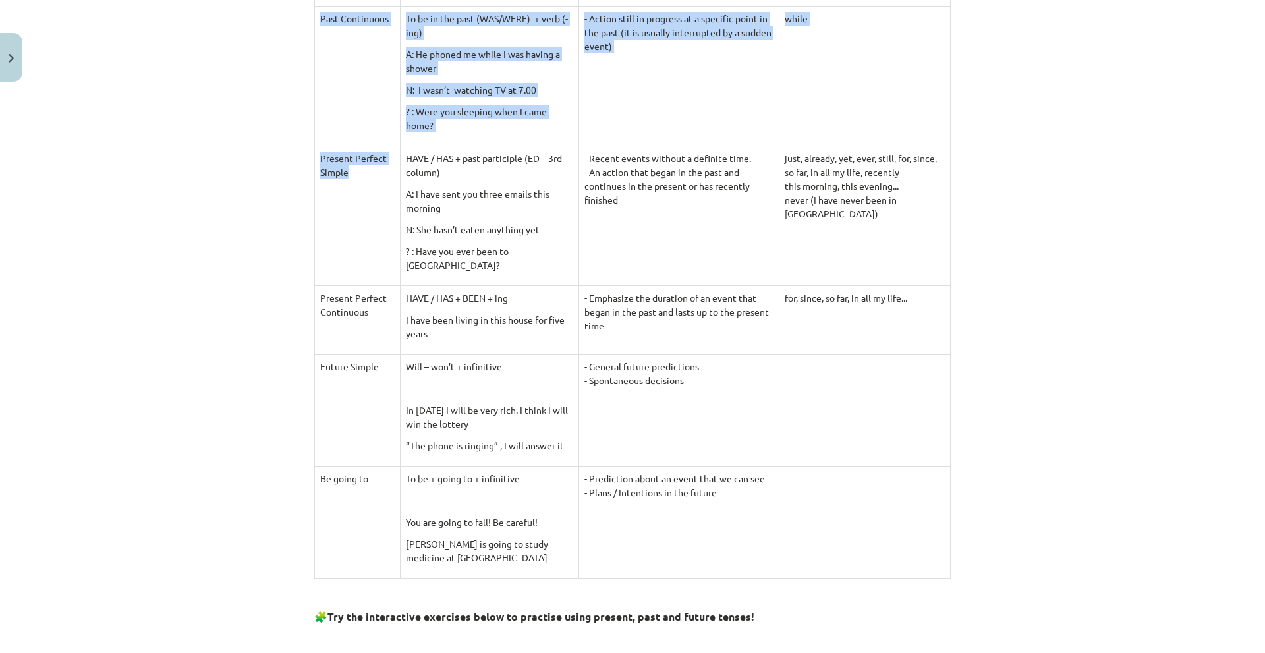
drag, startPoint x: 308, startPoint y: 156, endPoint x: 370, endPoint y: 178, distance: 65.3
click at [370, 178] on div "6 XP Saņemsi Viegls 64 pilda Apraksts Uzdevums Palīdzība 📖 Read the given infor…" at bounding box center [632, 332] width 653 height 1807
click at [370, 178] on td "Present Perfect Simple" at bounding box center [358, 216] width 86 height 140
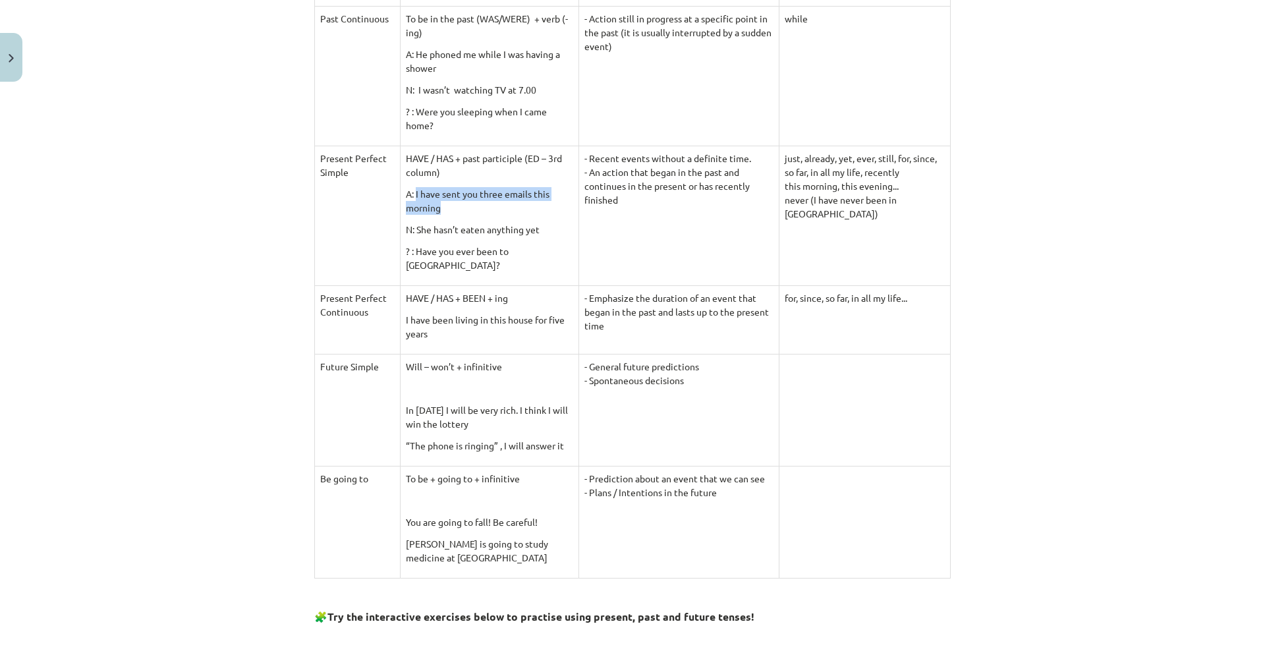
drag, startPoint x: 417, startPoint y: 196, endPoint x: 481, endPoint y: 210, distance: 65.3
click at [481, 210] on p "A: I have sent you three emails this morning" at bounding box center [489, 201] width 167 height 28
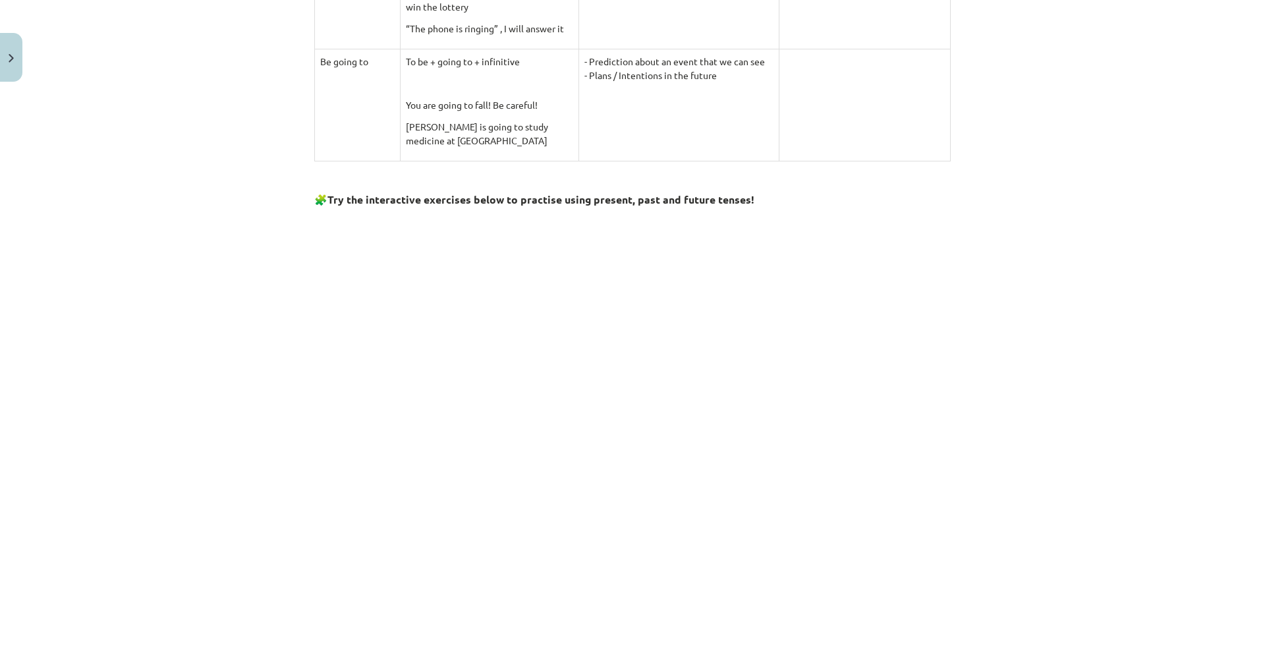
scroll to position [747, 0]
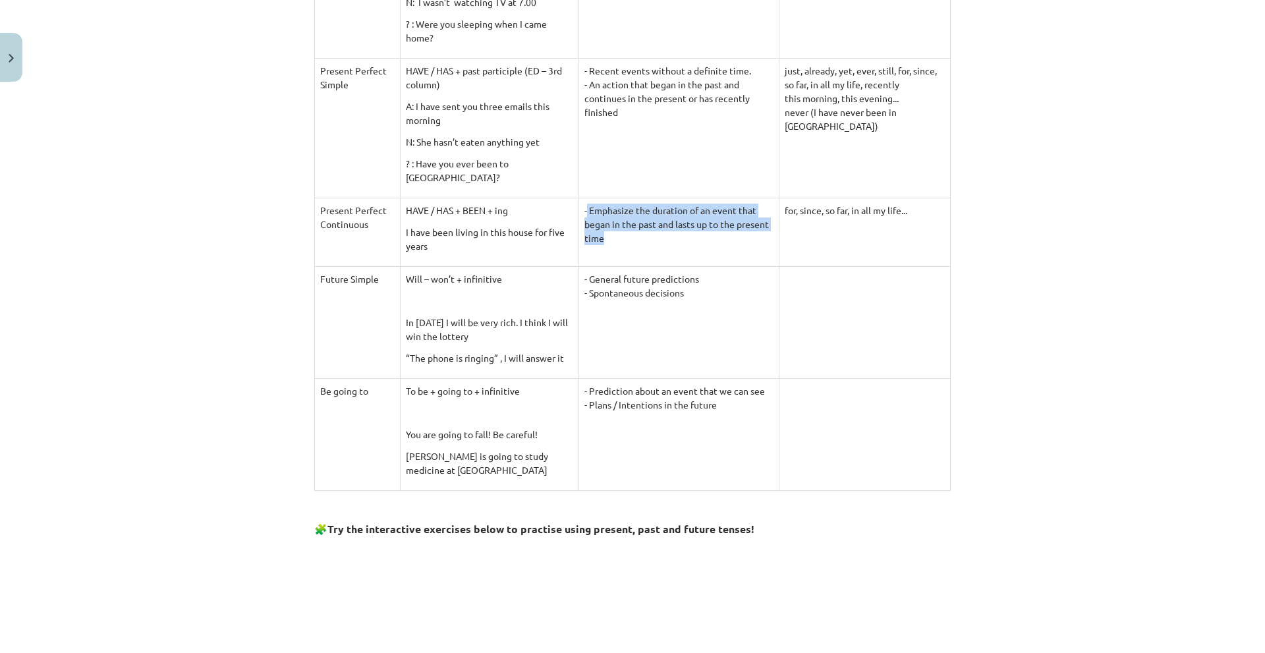
drag, startPoint x: 560, startPoint y: 197, endPoint x: 743, endPoint y: 224, distance: 185.9
click at [743, 224] on td "- Emphasize the duration of an event that began in the past and lasts up to the…" at bounding box center [679, 232] width 200 height 69
click at [340, 303] on td "Future Simple" at bounding box center [358, 322] width 86 height 112
drag, startPoint x: 409, startPoint y: 264, endPoint x: 497, endPoint y: 258, distance: 88.5
click at [497, 272] on p "Will – won’t + infinitive" at bounding box center [489, 279] width 167 height 14
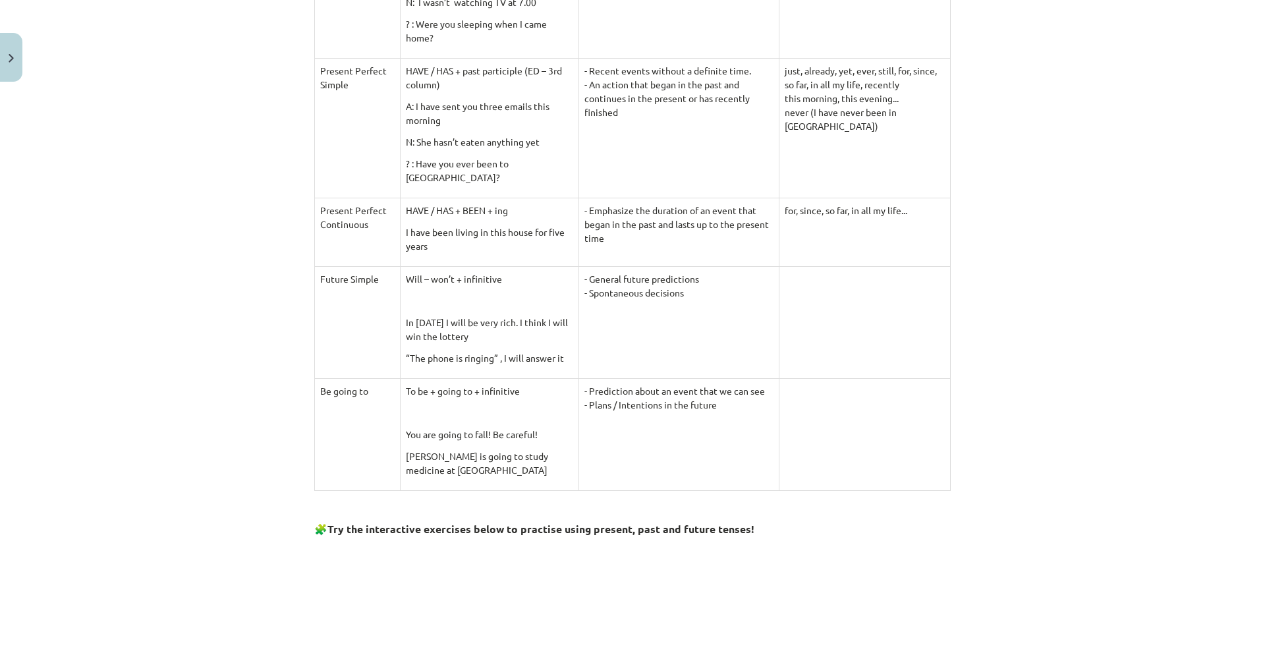
click at [490, 276] on td "Will – won’t + infinitive In [DATE] I will be very rich. I think I will win the…" at bounding box center [489, 322] width 179 height 112
drag, startPoint x: 565, startPoint y: 392, endPoint x: 756, endPoint y: 450, distance: 199.7
click at [756, 450] on td "- Prediction about an event that we can see - Plans / Intentions in the future" at bounding box center [679, 434] width 200 height 112
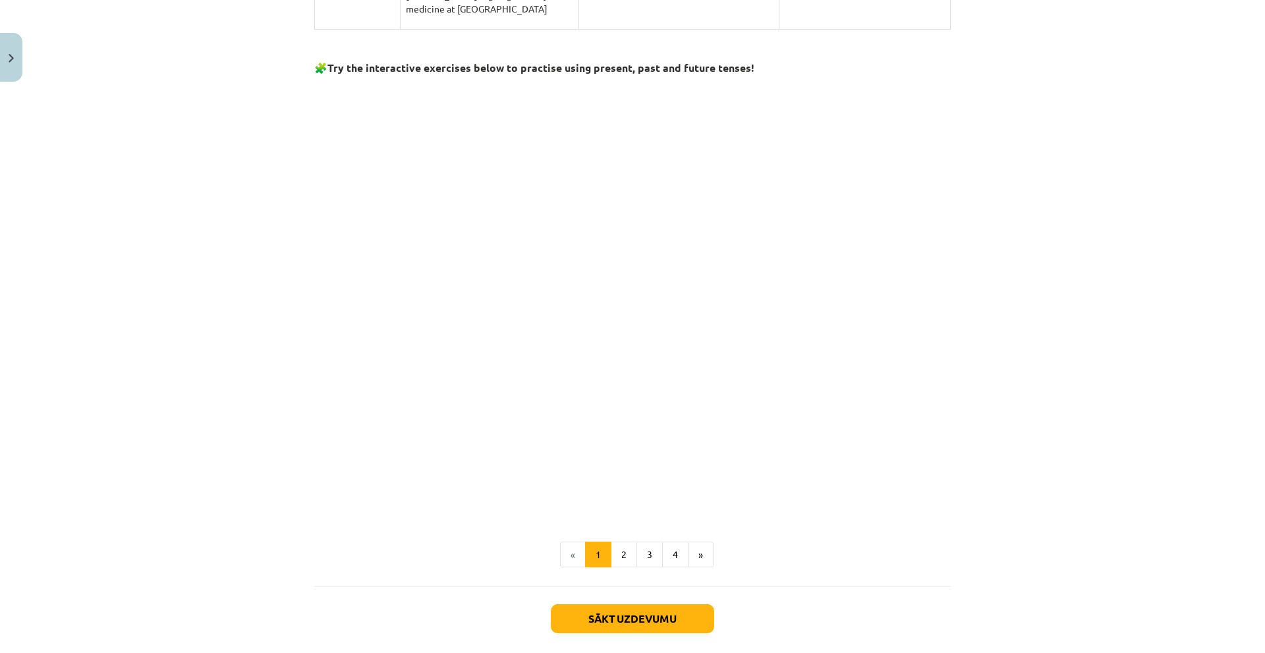
scroll to position [1142, 0]
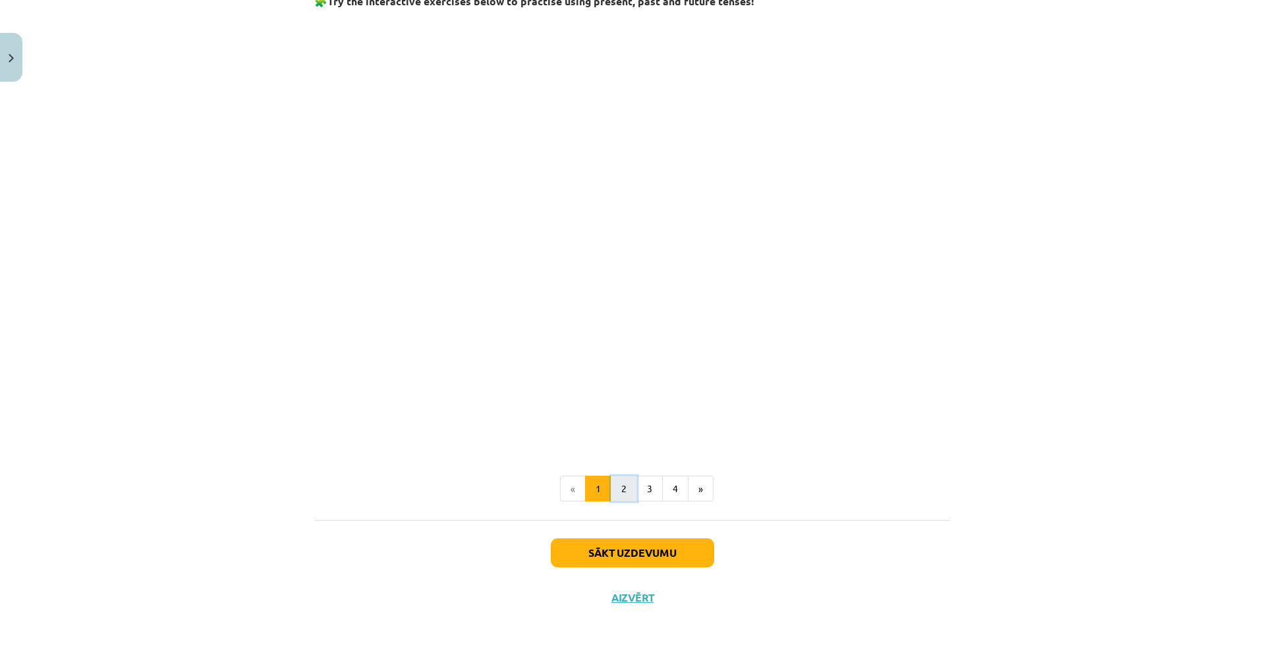
click at [616, 490] on button "2" at bounding box center [624, 489] width 26 height 26
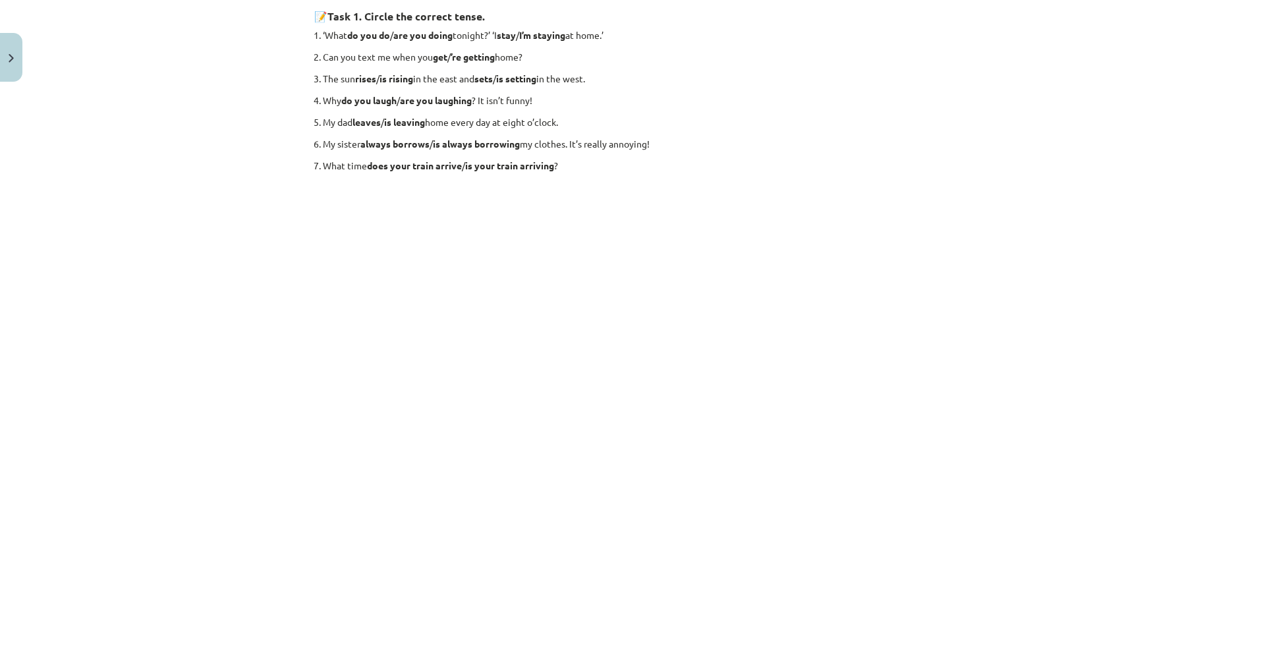
scroll to position [0, 0]
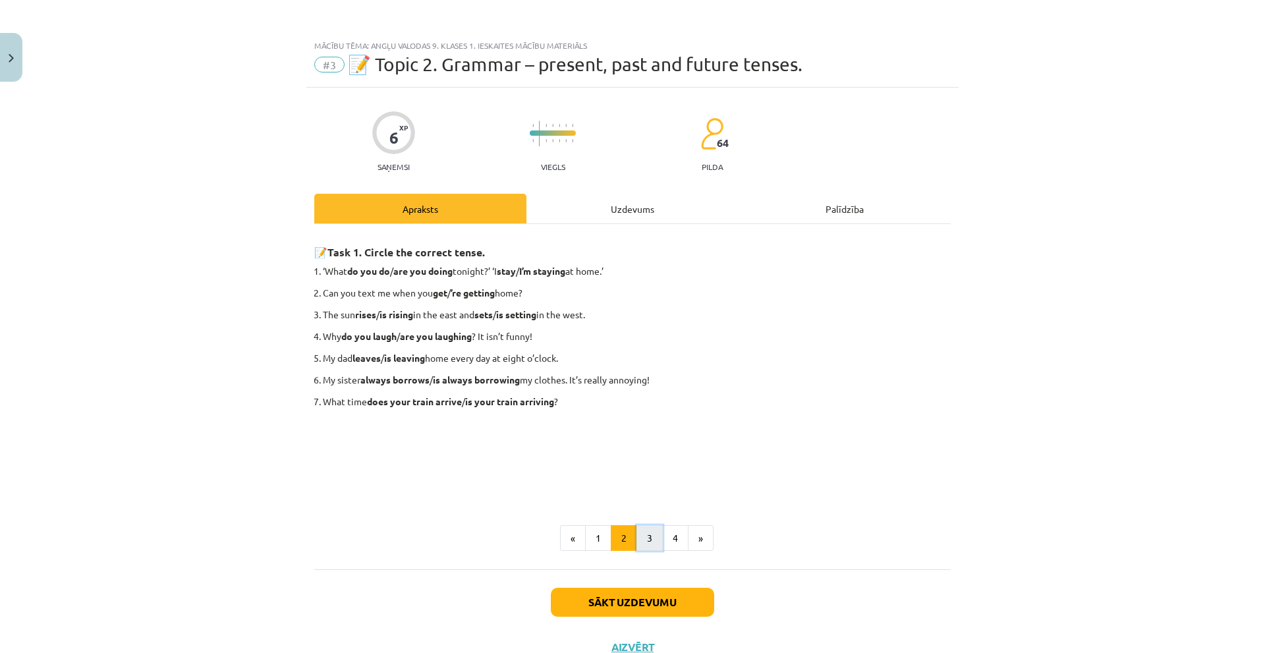
click at [646, 535] on button "3" at bounding box center [650, 538] width 26 height 26
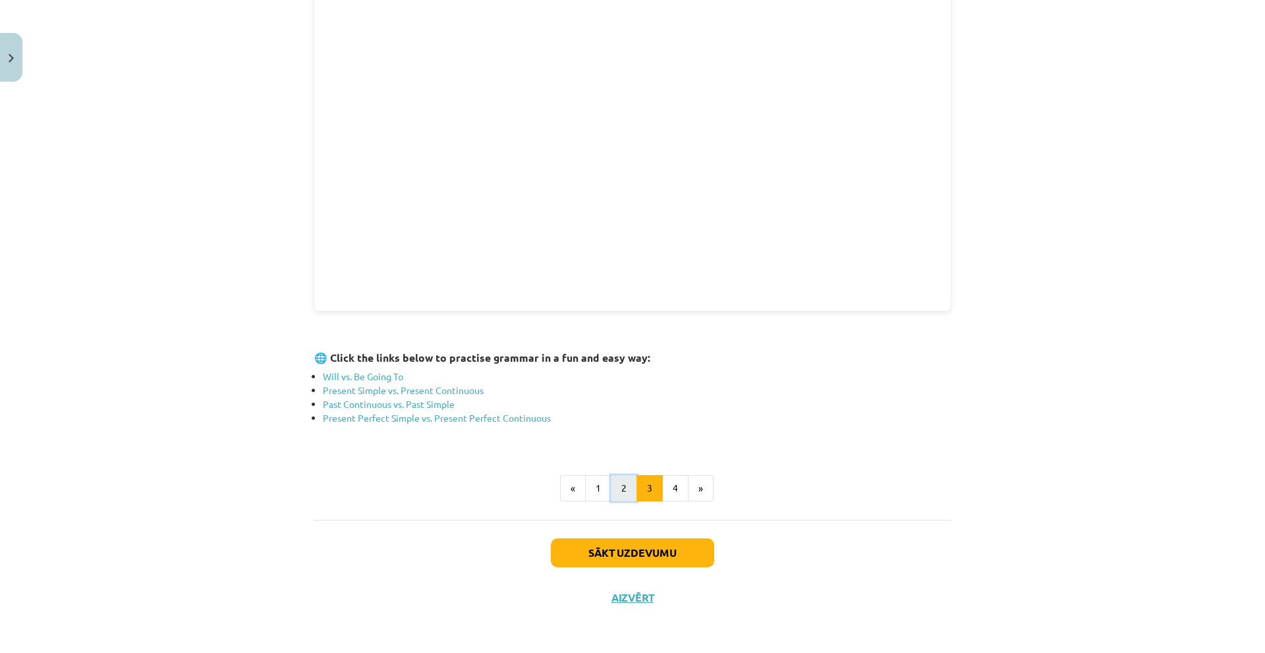
click at [611, 495] on button "2" at bounding box center [624, 488] width 26 height 26
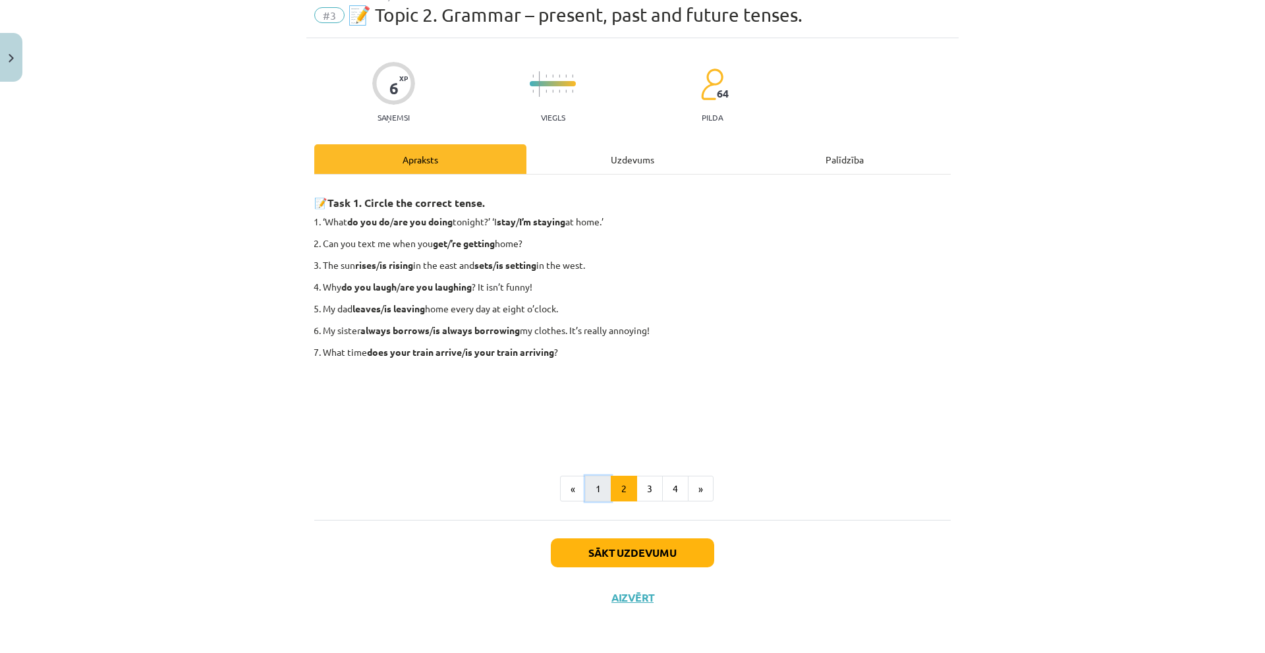
click at [598, 492] on button "1" at bounding box center [598, 489] width 26 height 26
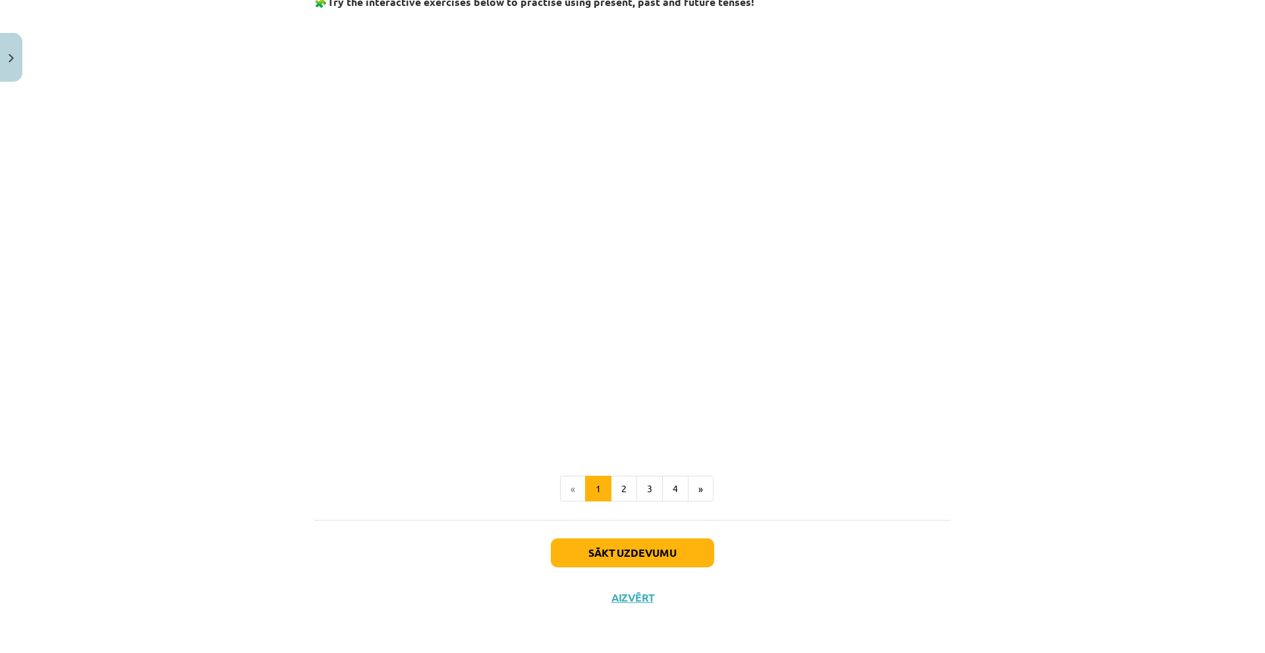
scroll to position [1076, 0]
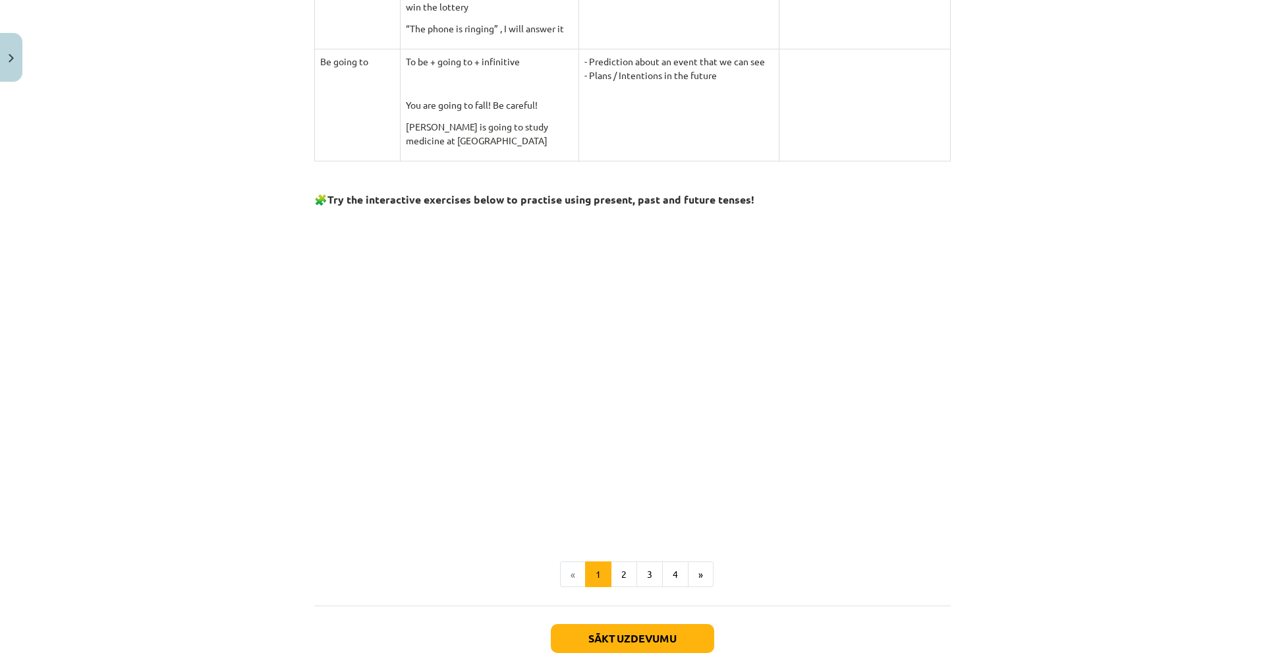
drag, startPoint x: 86, startPoint y: 256, endPoint x: 96, endPoint y: 217, distance: 40.8
click at [87, 250] on div "Mācību tēma: Angļu valodas 9. klases 1. ieskaites mācību materiāls #3 📝 Topic 2…" at bounding box center [632, 326] width 1265 height 653
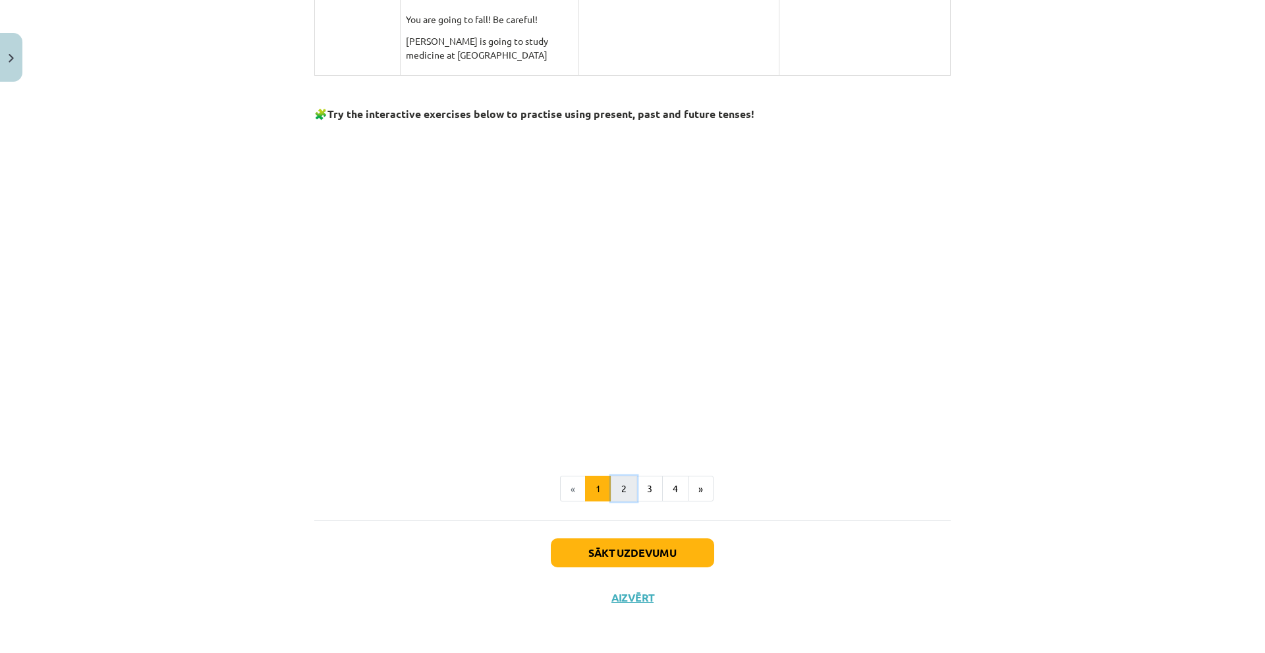
click at [611, 488] on button "2" at bounding box center [624, 489] width 26 height 26
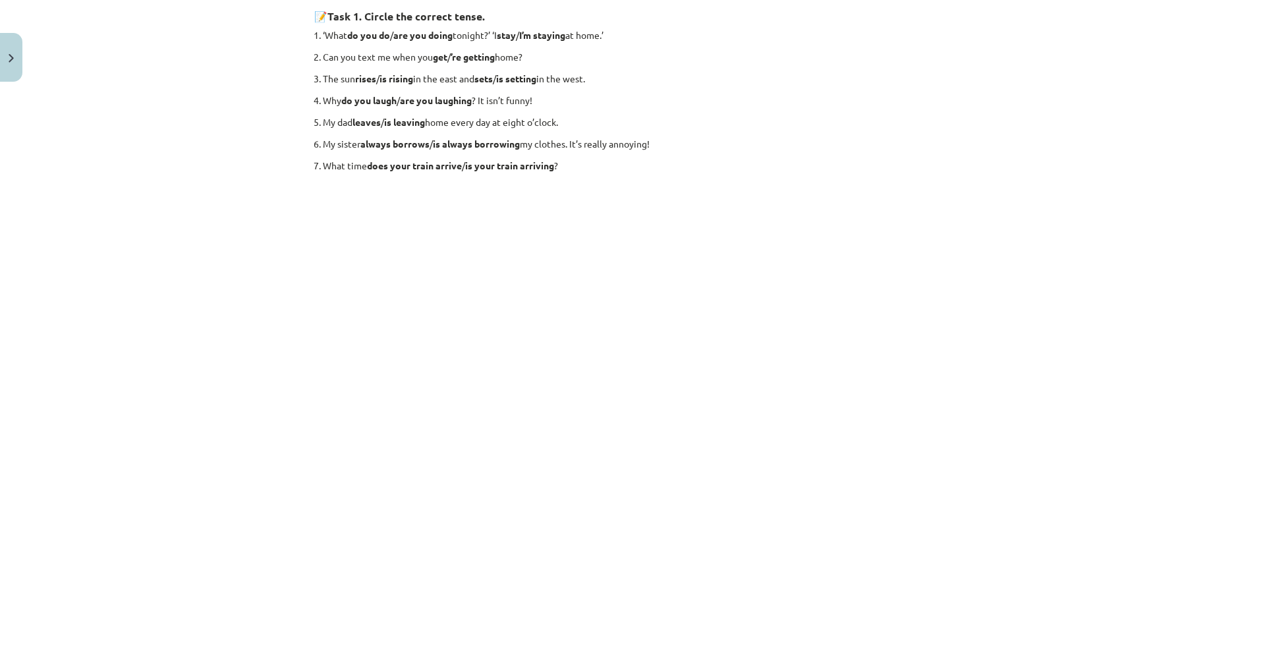
scroll to position [0, 0]
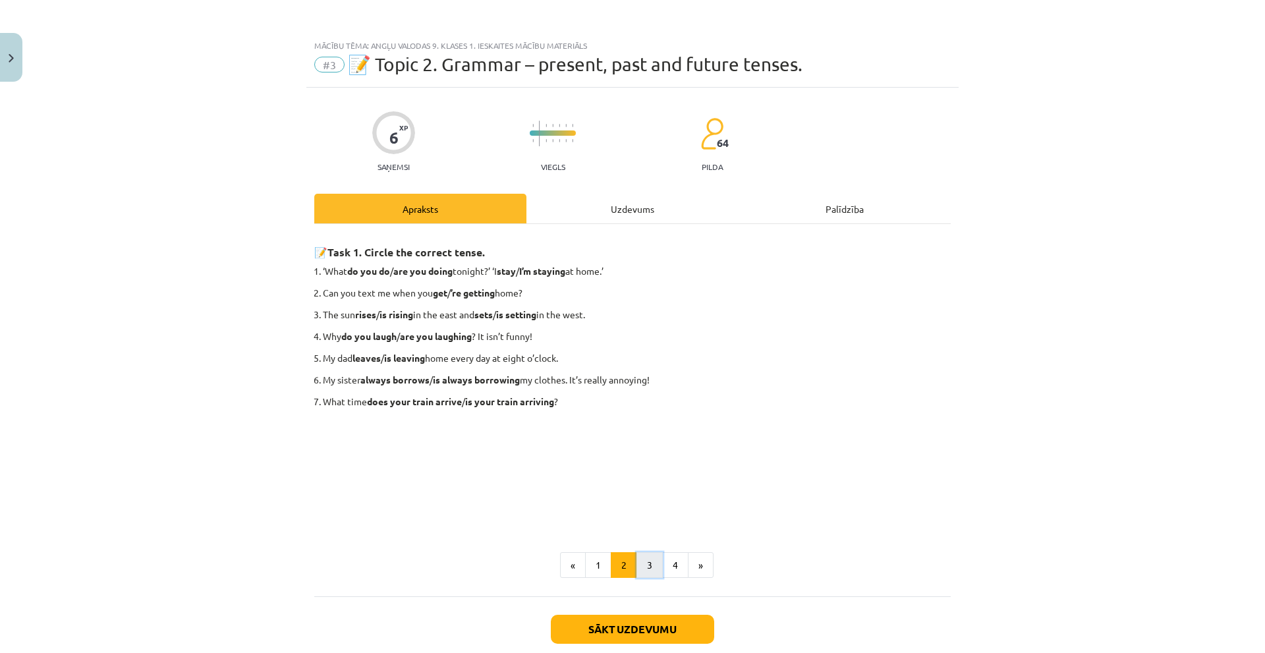
click at [639, 573] on button "3" at bounding box center [650, 565] width 26 height 26
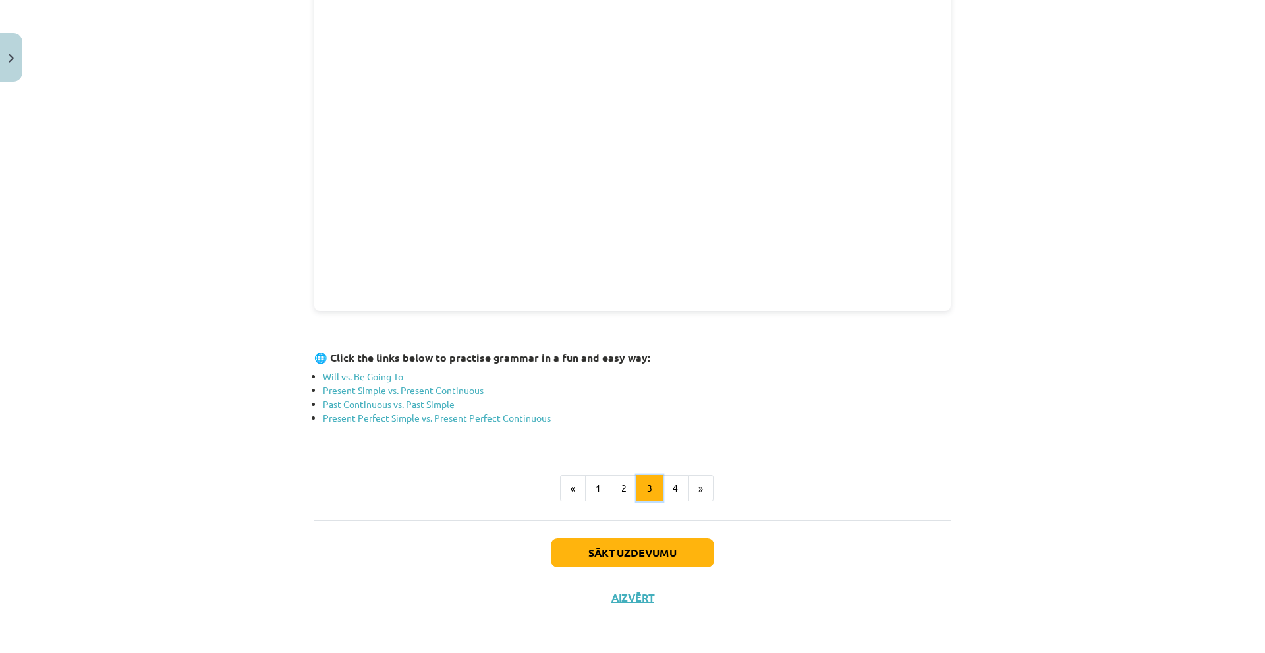
scroll to position [58, 0]
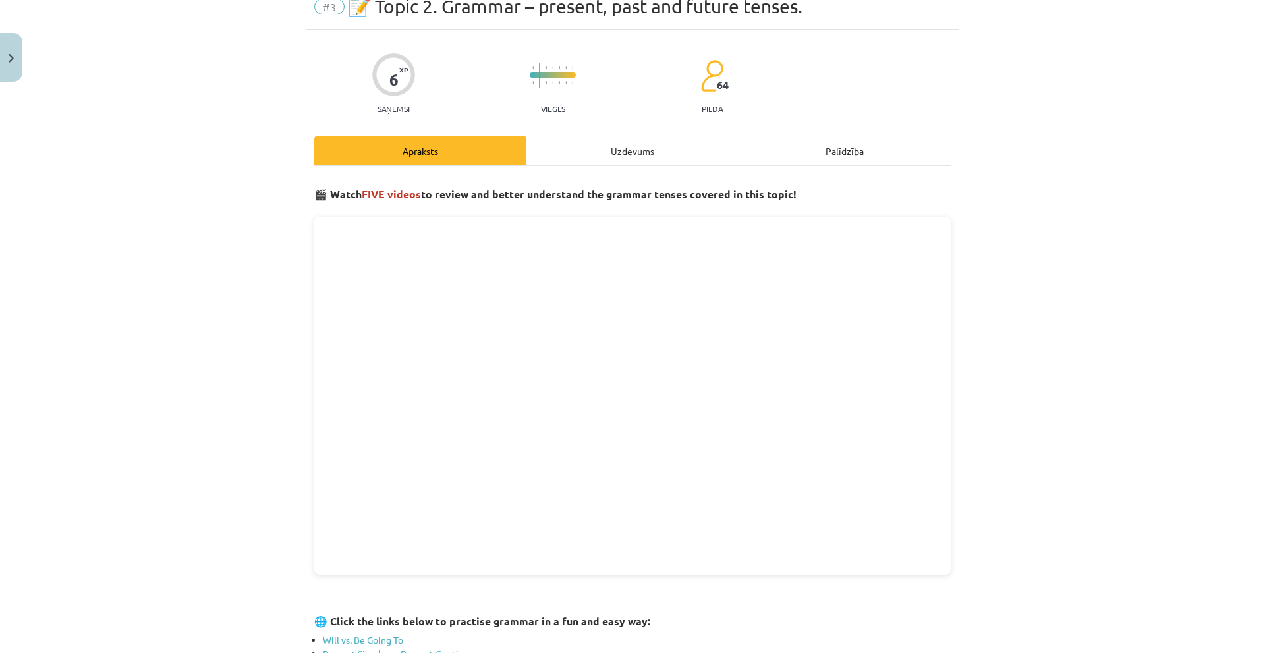
click at [179, 572] on div "Mācību tēma: Angļu valodas 9. klases 1. ieskaites mācību materiāls #3 📝 Topic 2…" at bounding box center [632, 326] width 1265 height 653
